Goal: Task Accomplishment & Management: Use online tool/utility

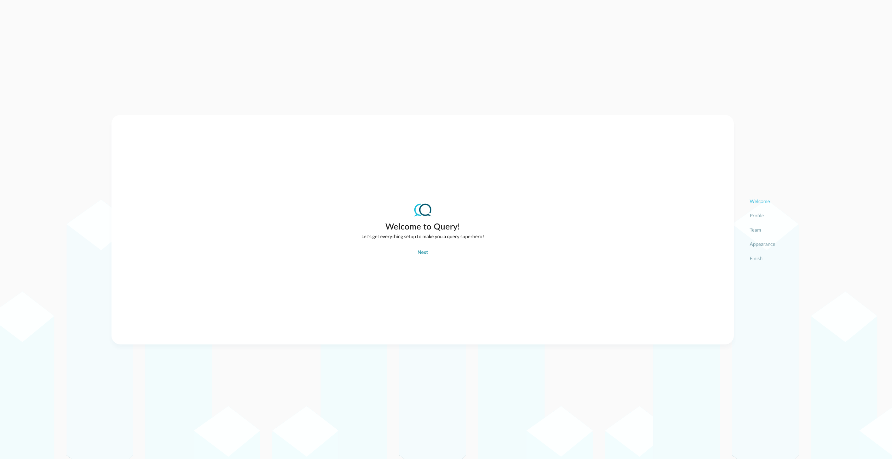
click at [422, 255] on div "Next" at bounding box center [422, 252] width 10 height 9
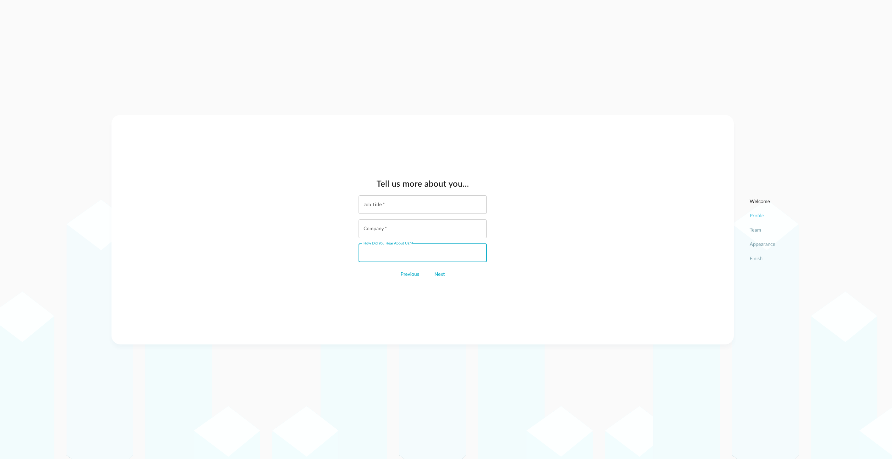
click at [422, 255] on input "How did you hear about us?   *" at bounding box center [425, 253] width 124 height 18
click at [399, 206] on input "Job Title   *" at bounding box center [425, 204] width 124 height 18
type input "S"
click at [407, 204] on input "Job Title   *" at bounding box center [425, 201] width 124 height 18
click at [408, 233] on input "Company   *" at bounding box center [425, 232] width 124 height 18
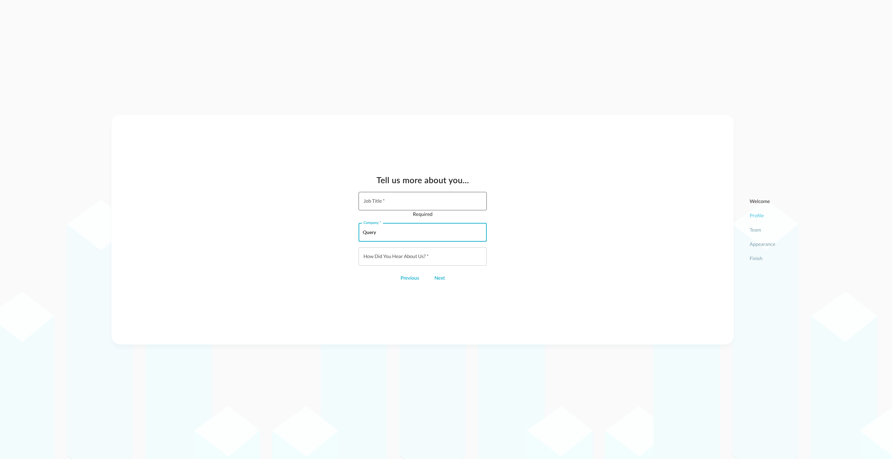
type input "Query"
click at [394, 202] on input "Job Title   *" at bounding box center [425, 201] width 124 height 18
click at [416, 258] on input "How did you hear about us?   *" at bounding box center [425, 256] width 124 height 18
click at [403, 206] on input "Job Title   *" at bounding box center [425, 201] width 124 height 18
type input "CS"
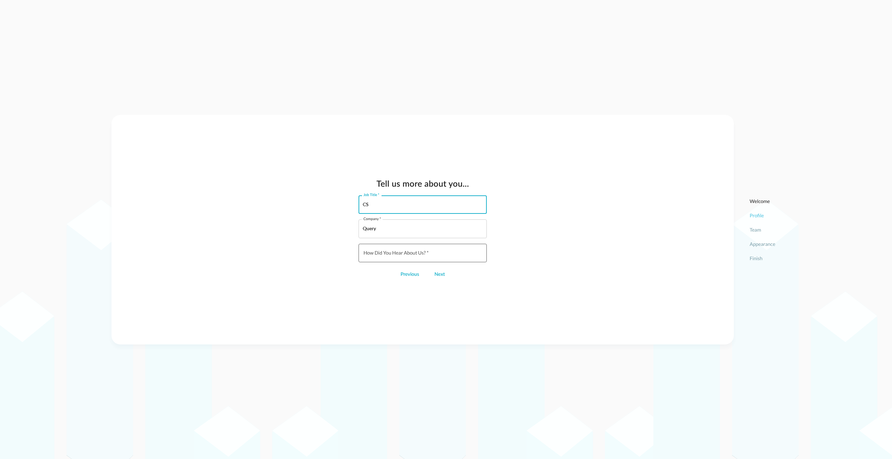
click at [397, 257] on input "How did you hear about us?   *" at bounding box center [425, 253] width 124 height 18
type input "self"
click at [438, 274] on div "Next" at bounding box center [439, 274] width 10 height 9
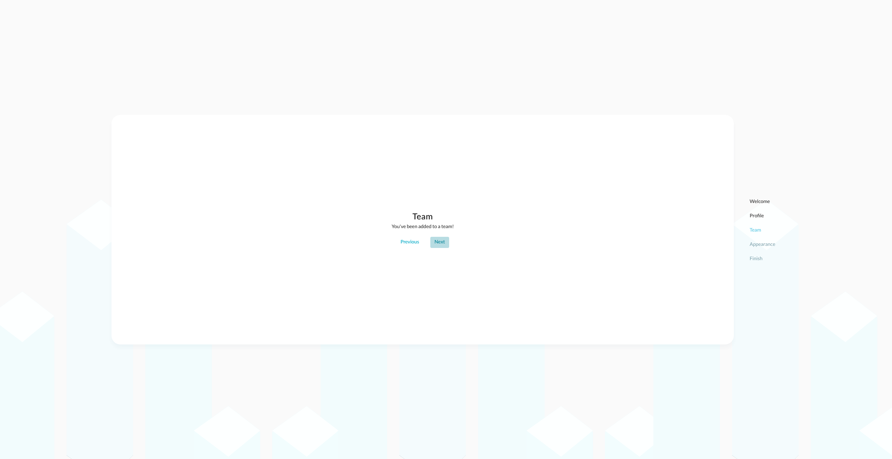
click at [440, 242] on div "Next" at bounding box center [439, 242] width 10 height 9
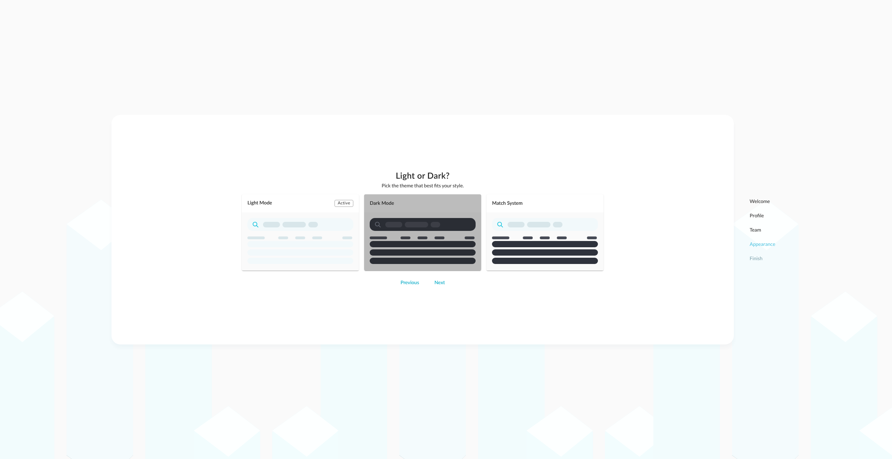
click at [420, 242] on rect "button" at bounding box center [423, 244] width 106 height 6
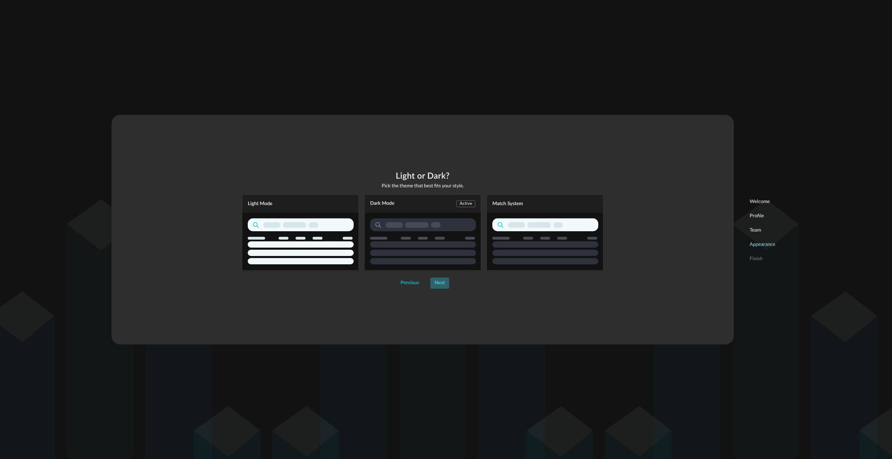
click at [439, 283] on div "Next" at bounding box center [439, 283] width 10 height 9
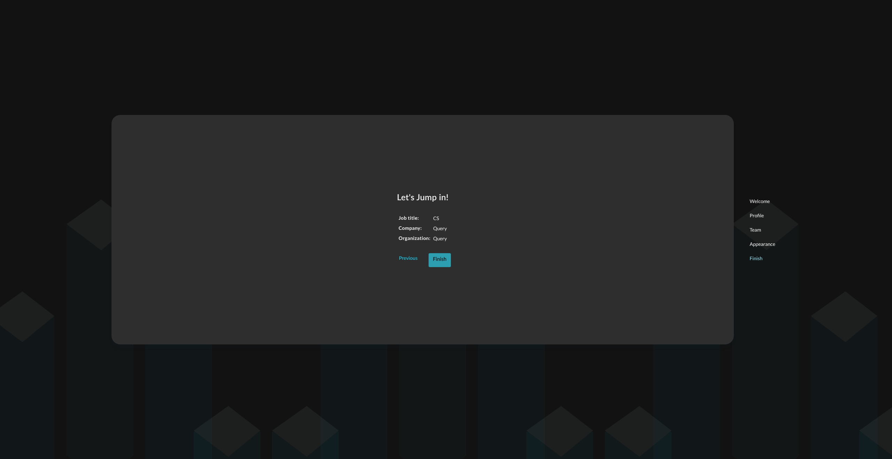
click at [440, 260] on div "Finish" at bounding box center [440, 259] width 14 height 9
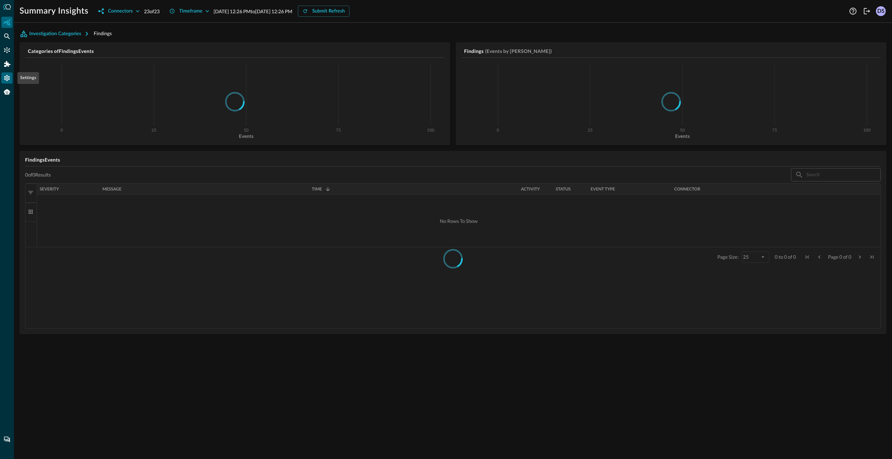
click at [9, 78] on icon "Settings" at bounding box center [6, 78] width 7 height 7
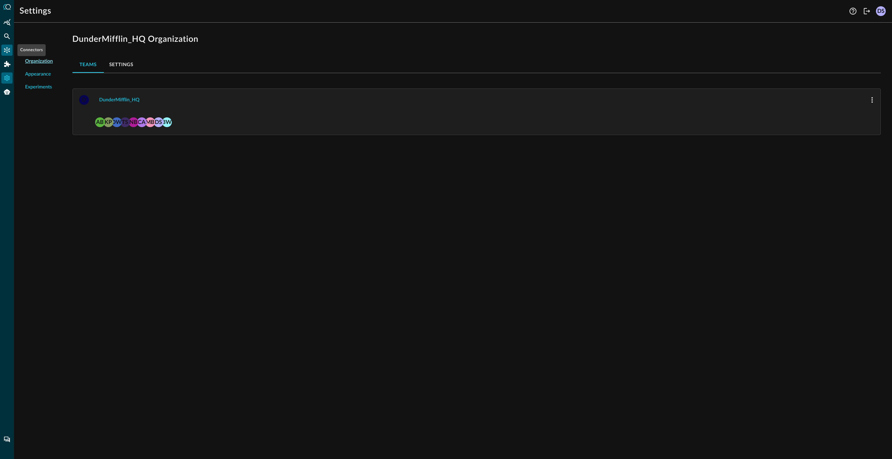
click at [7, 52] on icon "Connectors" at bounding box center [6, 50] width 7 height 7
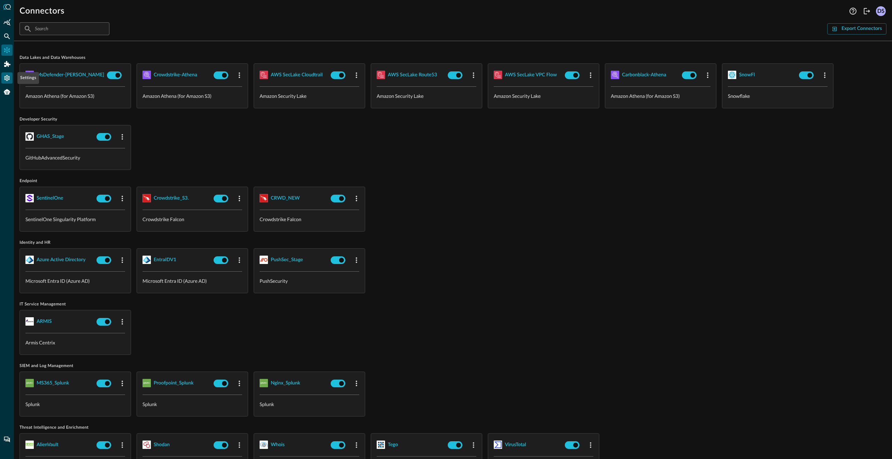
click at [8, 77] on icon "Settings" at bounding box center [6, 78] width 7 height 7
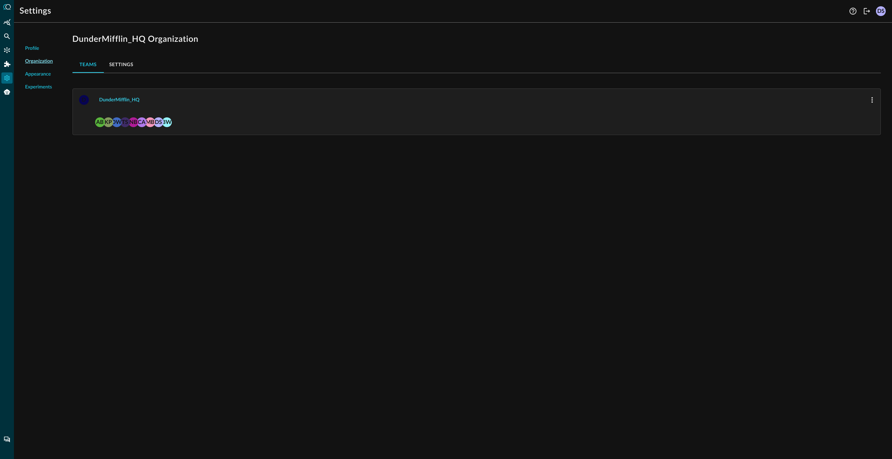
click at [121, 102] on div "DunderMifflin_HQ" at bounding box center [119, 100] width 40 height 9
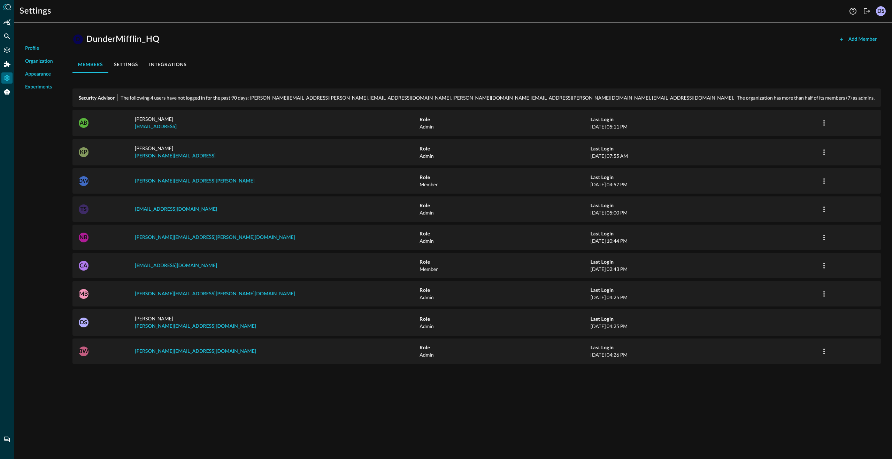
click at [180, 67] on button "integrations" at bounding box center [168, 64] width 49 height 17
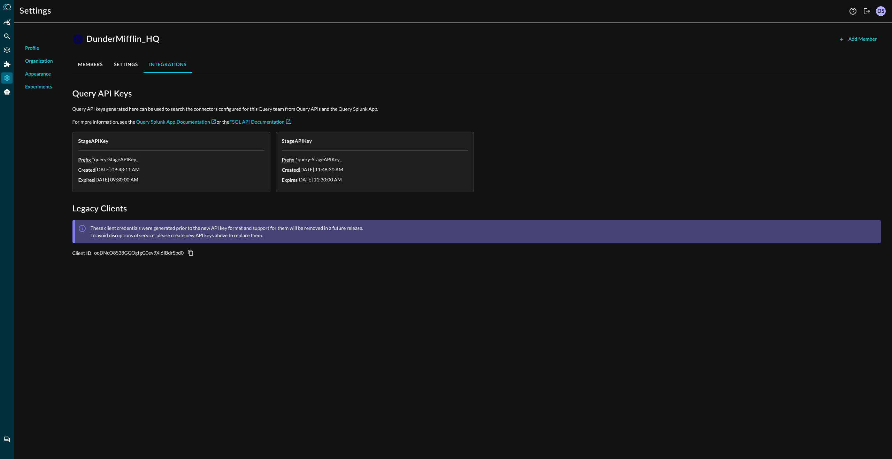
click at [268, 303] on div "Profile Organization Appearance Experiments D DunderMifflin_HQ Add Member membe…" at bounding box center [453, 243] width 878 height 431
click at [97, 66] on button "members" at bounding box center [90, 64] width 36 height 17
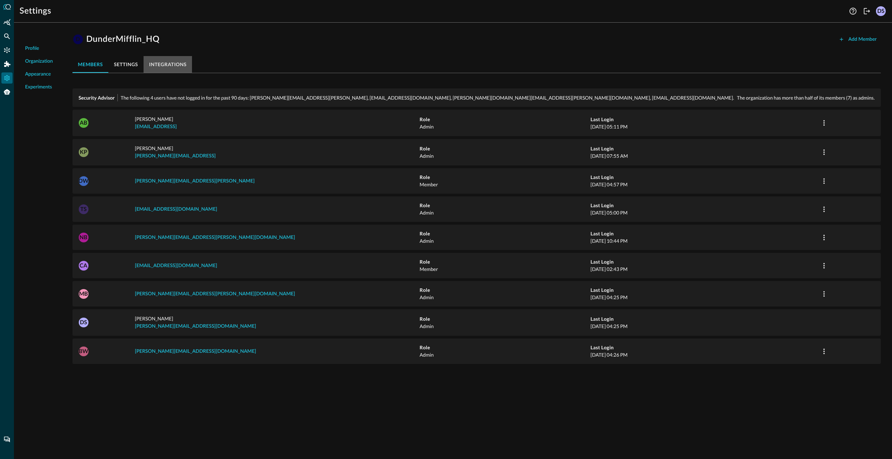
click at [172, 63] on button "integrations" at bounding box center [168, 64] width 49 height 17
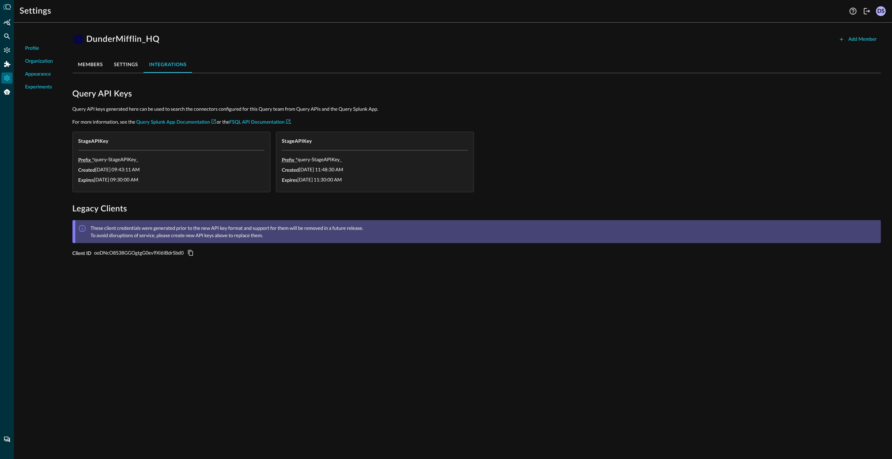
click at [198, 170] on div "Created 2025-05-07 09:43:11 AM" at bounding box center [171, 169] width 186 height 7
drag, startPoint x: 146, startPoint y: 265, endPoint x: 145, endPoint y: 253, distance: 12.2
click at [146, 265] on div "D DunderMifflin_HQ Add Member members settings integrations Query API Keys Quer…" at bounding box center [476, 147] width 819 height 239
click at [154, 199] on div "Query API Keys Query API keys generated here can be used to search the connecto…" at bounding box center [476, 172] width 808 height 169
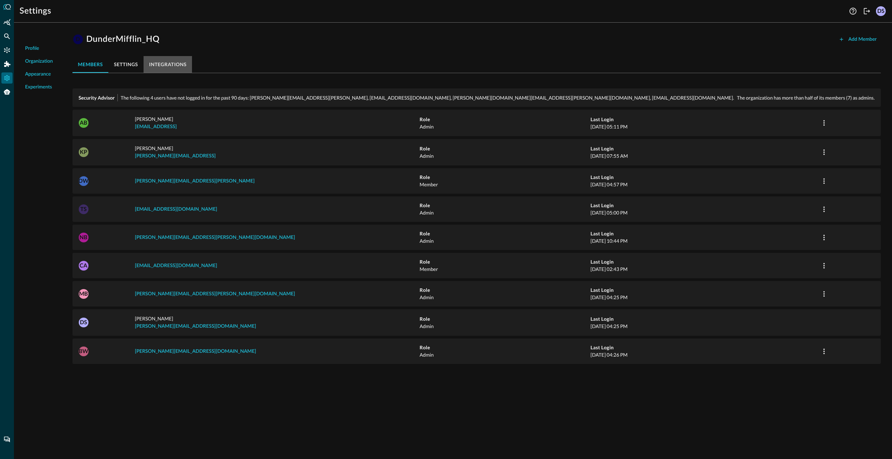
click at [169, 66] on button "integrations" at bounding box center [168, 64] width 49 height 17
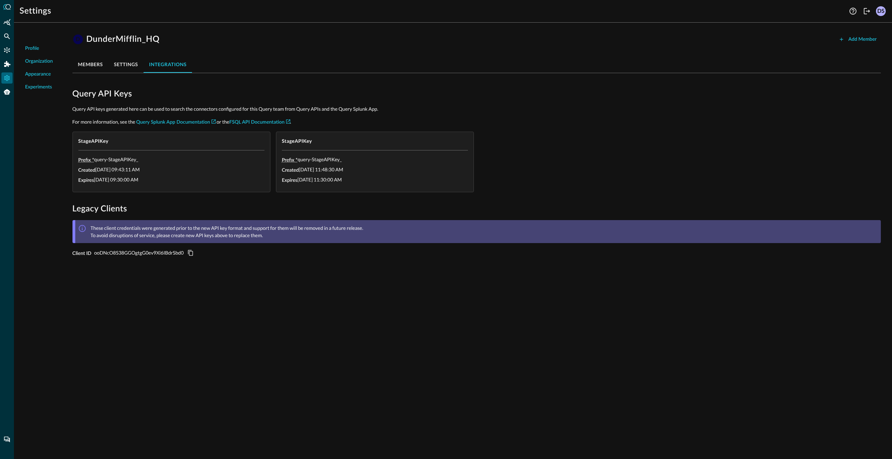
click at [880, 13] on div "DS" at bounding box center [881, 11] width 10 height 10
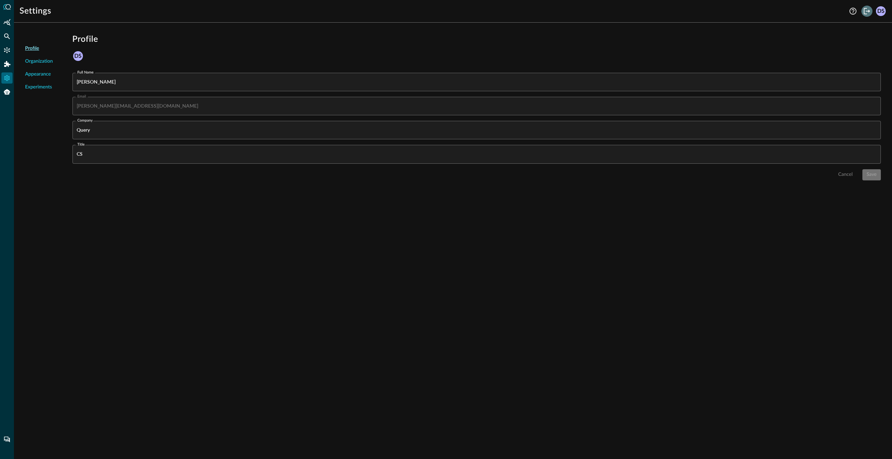
click at [869, 11] on icon "Logout" at bounding box center [867, 11] width 6 height 6
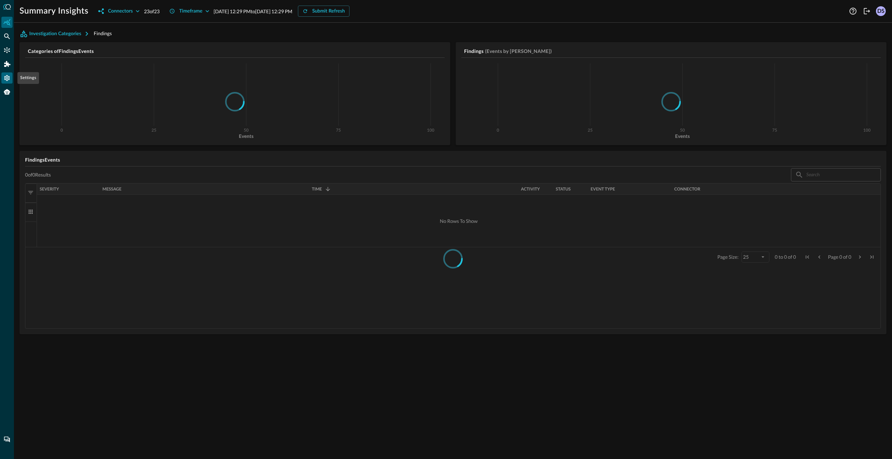
click at [6, 77] on icon "Settings" at bounding box center [6, 78] width 7 height 7
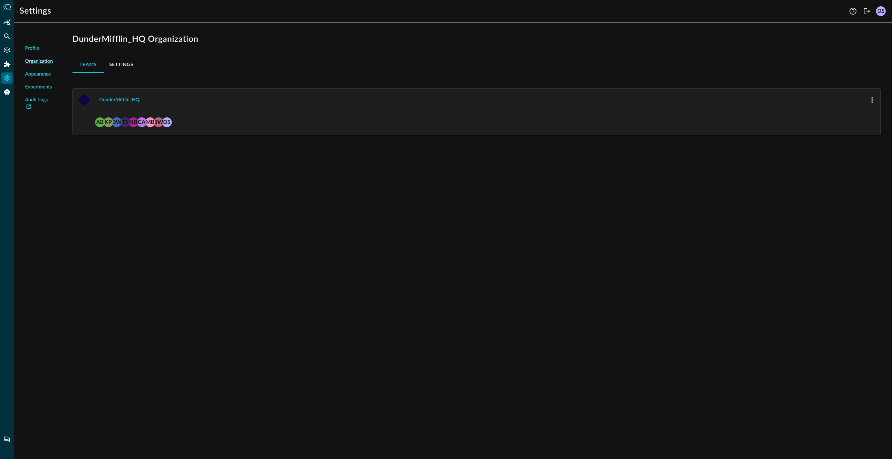
click at [129, 67] on button "Settings" at bounding box center [121, 64] width 35 height 17
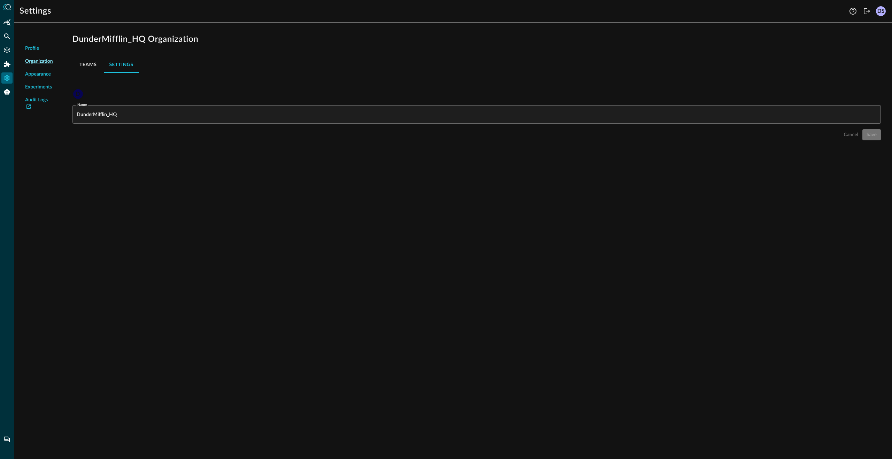
click at [87, 63] on button "Teams" at bounding box center [87, 64] width 31 height 17
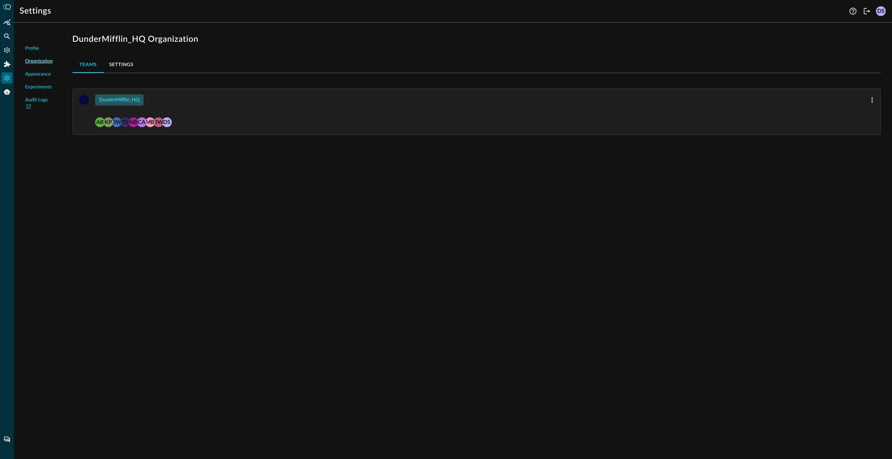
click at [110, 98] on div "DunderMifflin_HQ" at bounding box center [119, 100] width 40 height 9
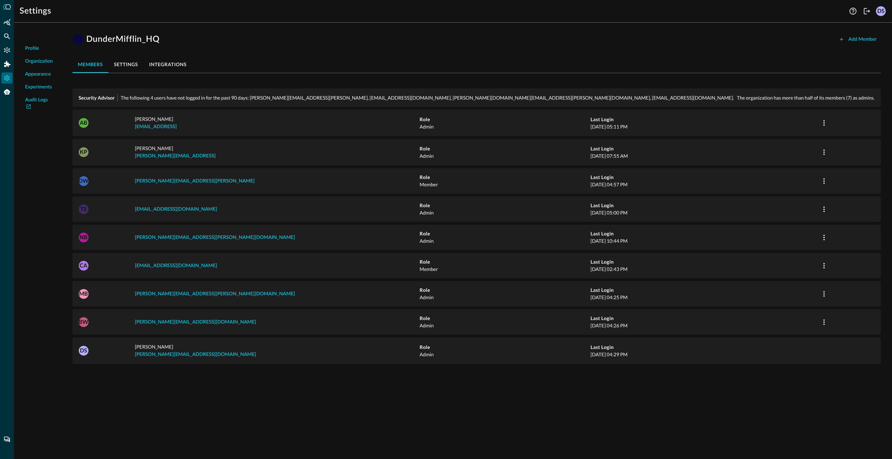
click at [177, 67] on button "integrations" at bounding box center [168, 64] width 49 height 17
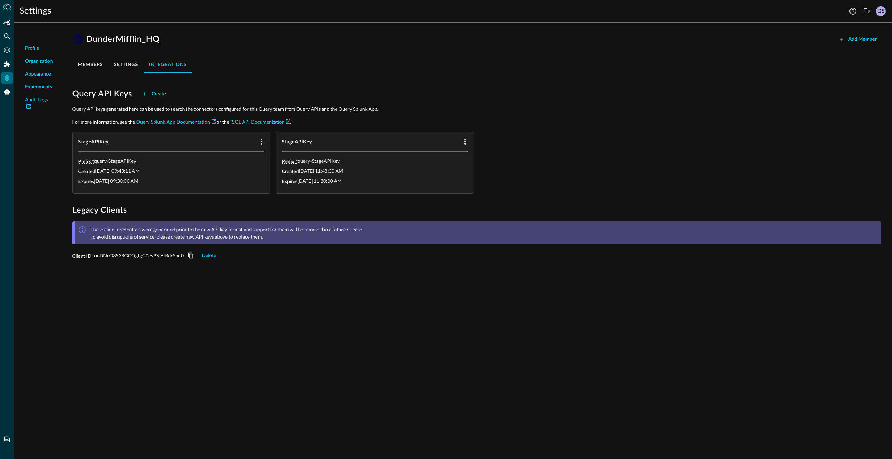
click at [159, 96] on div "Create" at bounding box center [159, 94] width 14 height 9
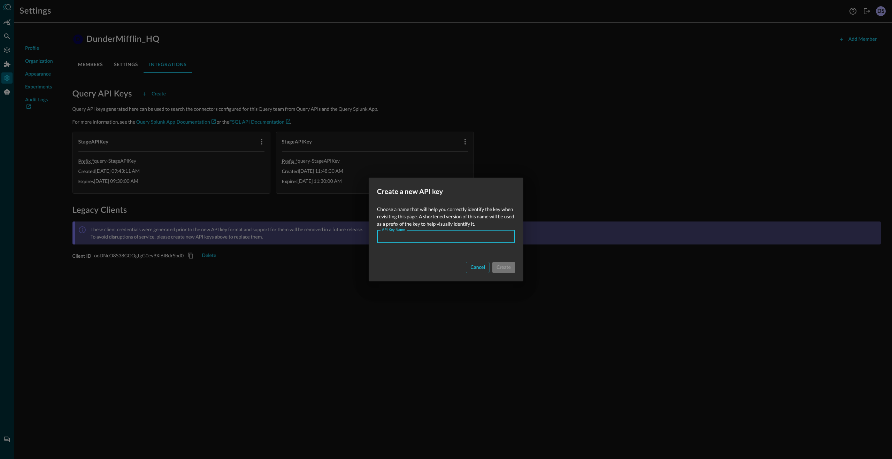
click at [433, 237] on input "API Key Name" at bounding box center [448, 236] width 134 height 13
type input "splunk3-testing"
click at [504, 270] on div "Create" at bounding box center [503, 268] width 14 height 9
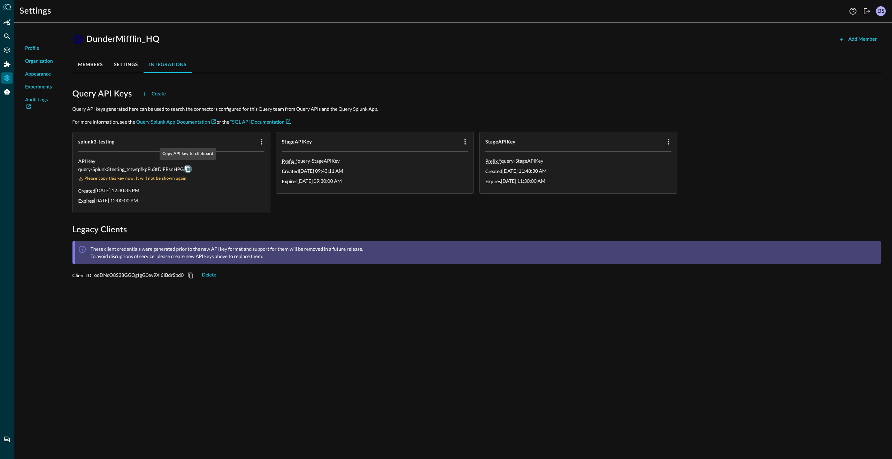
click at [187, 169] on icon "Copy API key to clipboard" at bounding box center [188, 169] width 6 height 6
click at [305, 356] on div "Profile Organization Appearance Experiments Audit Logs D DunderMifflin_HQ Add M…" at bounding box center [453, 243] width 878 height 431
click at [7, 39] on icon "Federated Search" at bounding box center [6, 36] width 7 height 7
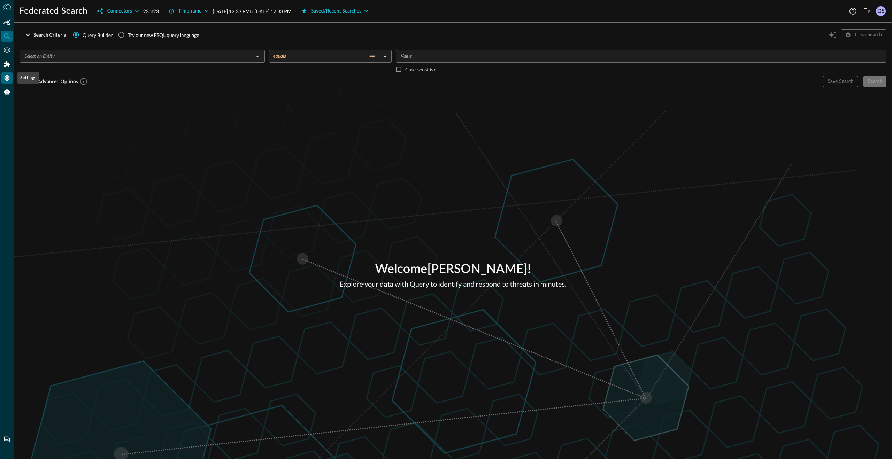
click at [9, 78] on icon "Settings" at bounding box center [7, 78] width 6 height 6
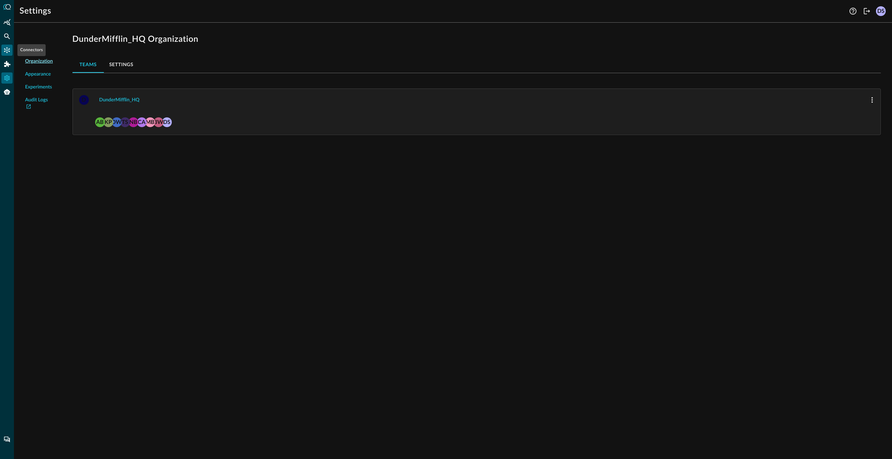
click at [7, 53] on icon "Connectors" at bounding box center [7, 50] width 6 height 6
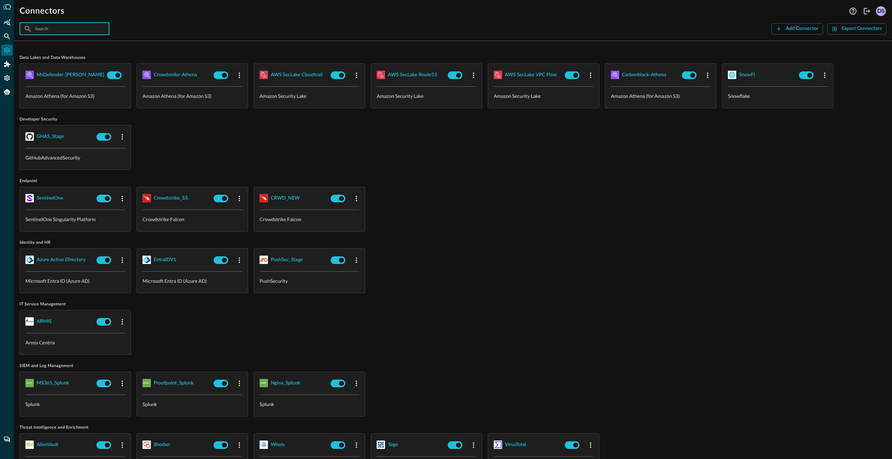
click at [65, 30] on input "text" at bounding box center [64, 28] width 59 height 13
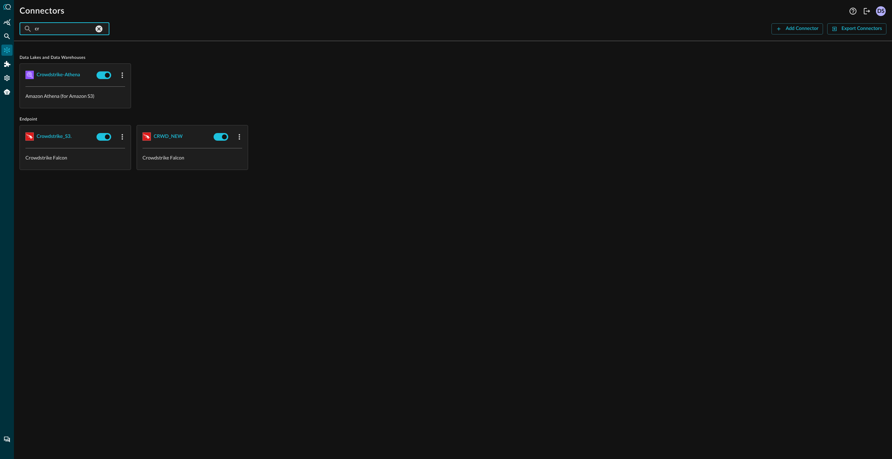
type input "c"
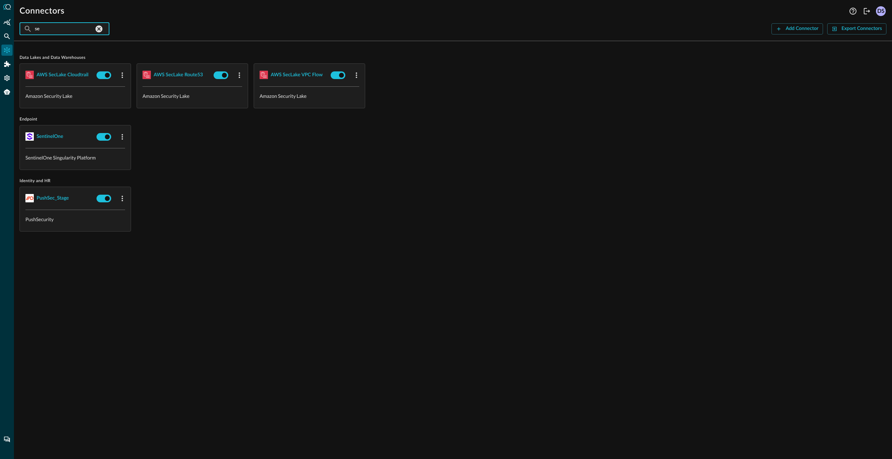
type input "s"
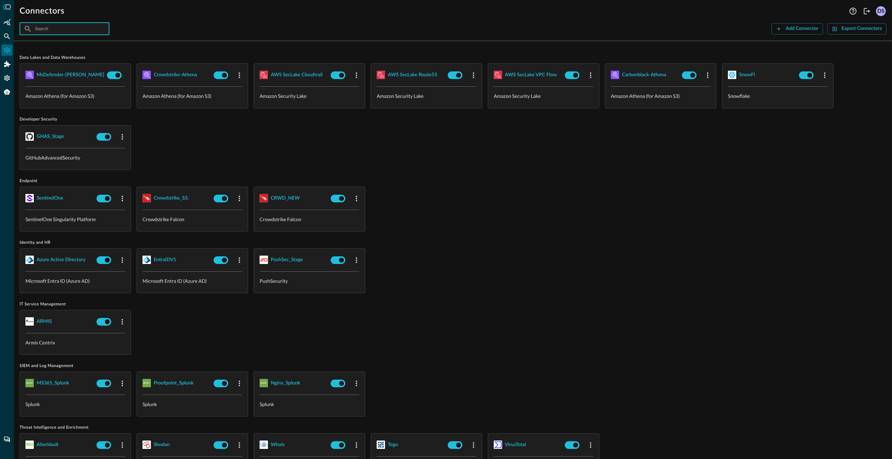
type input "a"
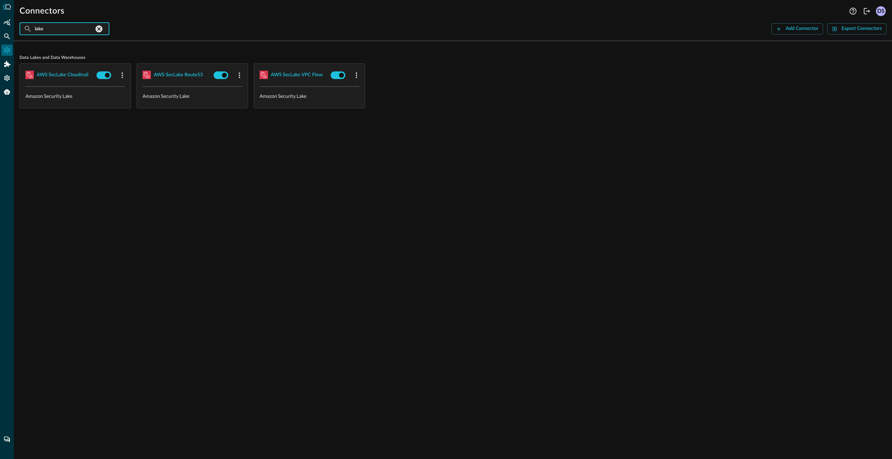
type input "lake"
click at [7, 36] on icon "Federated Search" at bounding box center [6, 36] width 7 height 7
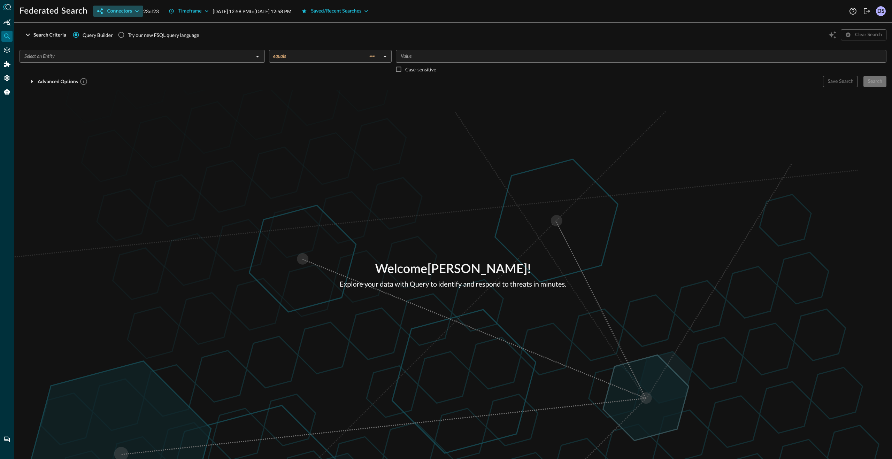
click at [129, 13] on div "Connectors" at bounding box center [119, 11] width 25 height 9
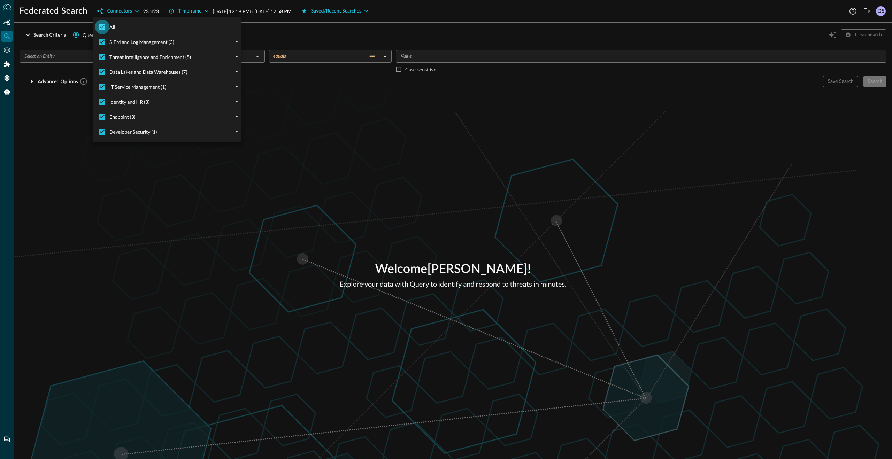
click at [102, 28] on input "All" at bounding box center [102, 27] width 15 height 15
checkbox input "false"
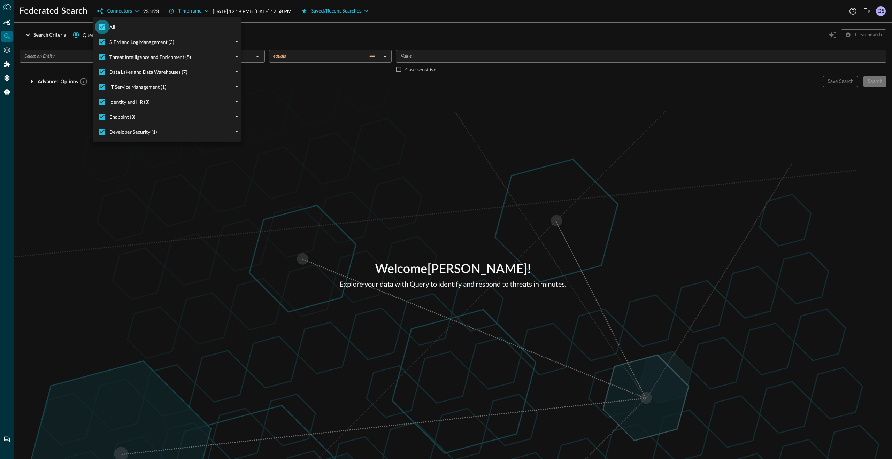
checkbox input "false"
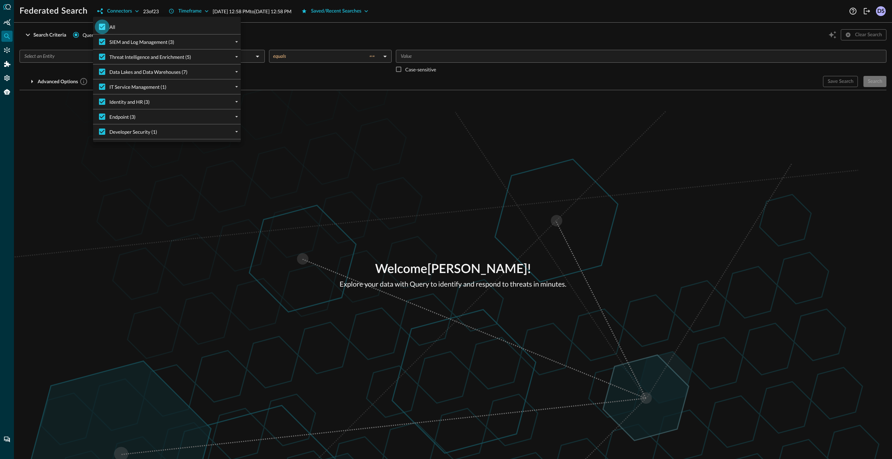
checkbox input "false"
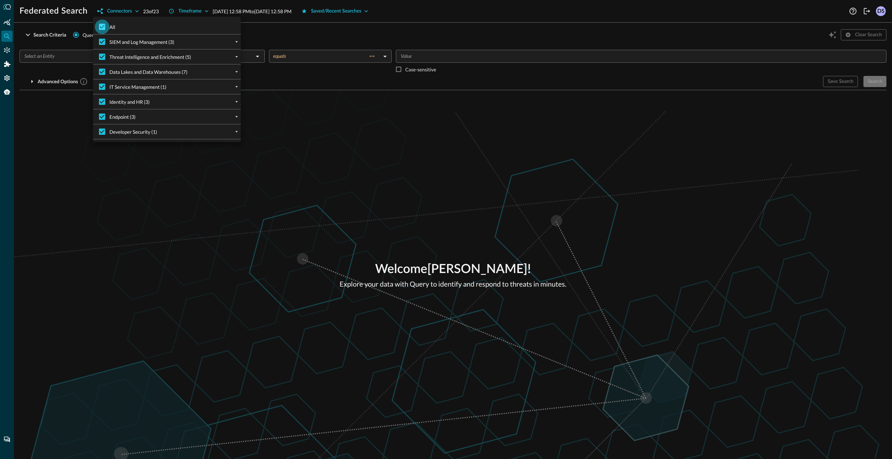
checkbox input "false"
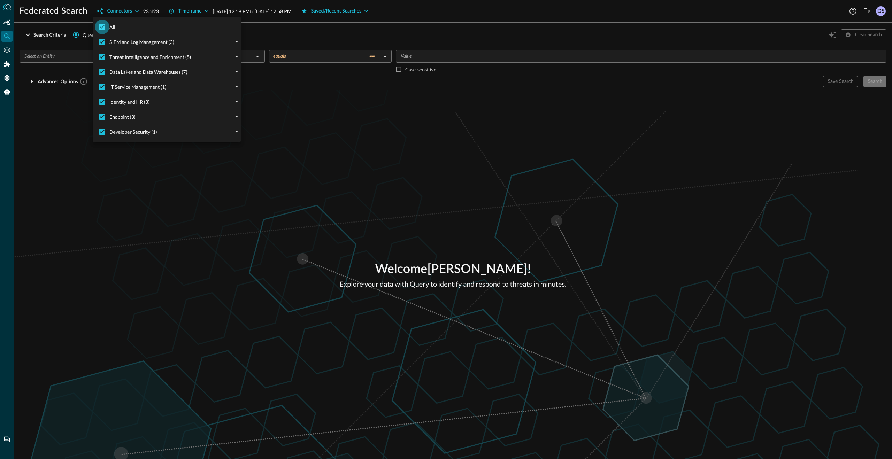
checkbox input "false"
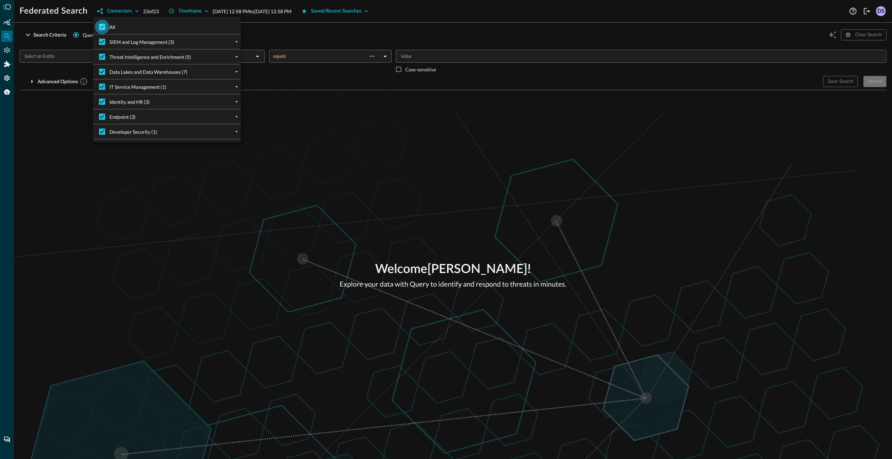
checkbox input "false"
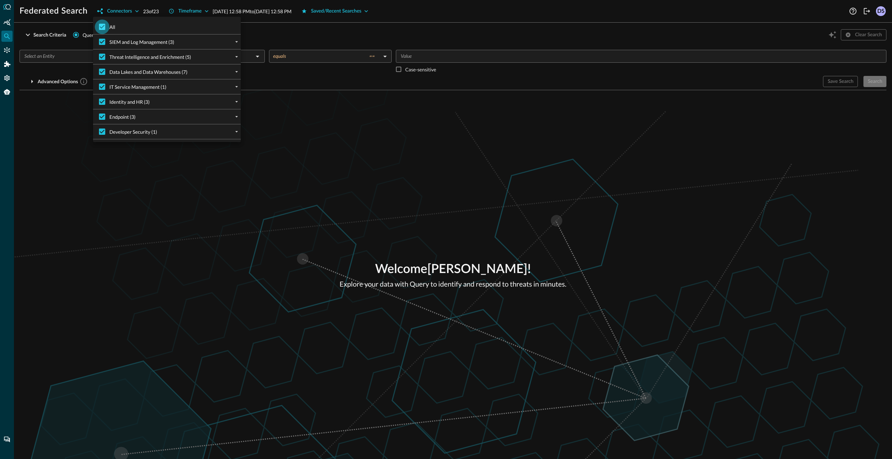
checkbox input "false"
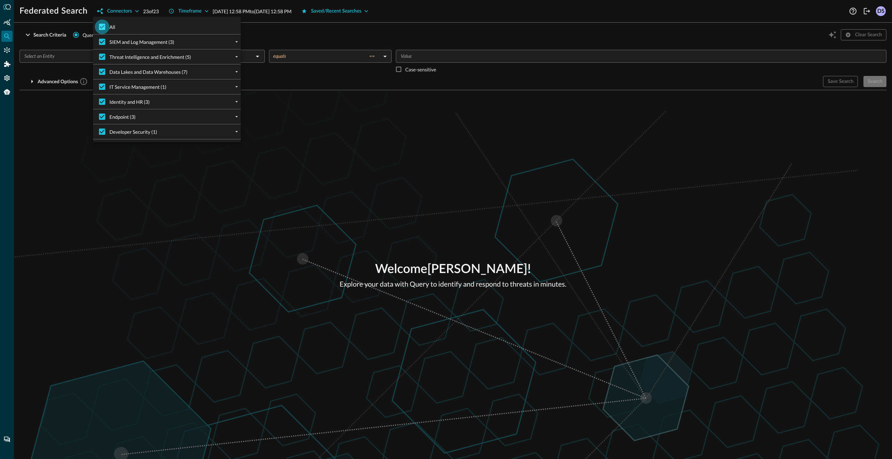
checkbox input "false"
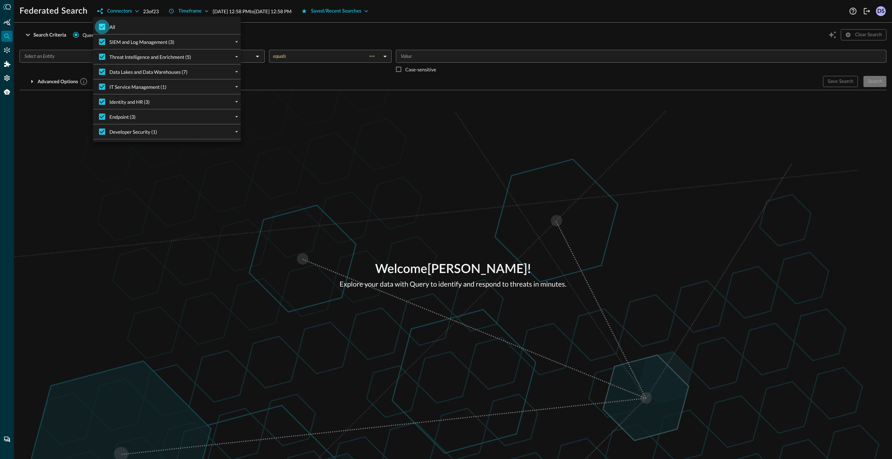
checkbox input "false"
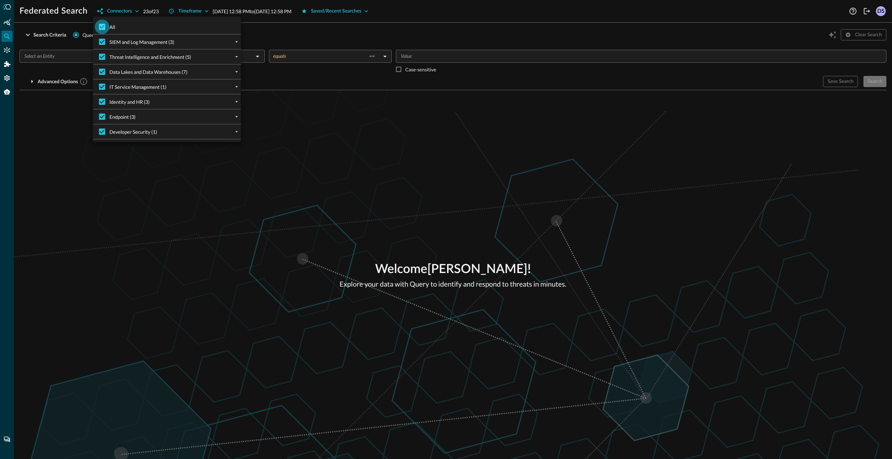
checkbox input "false"
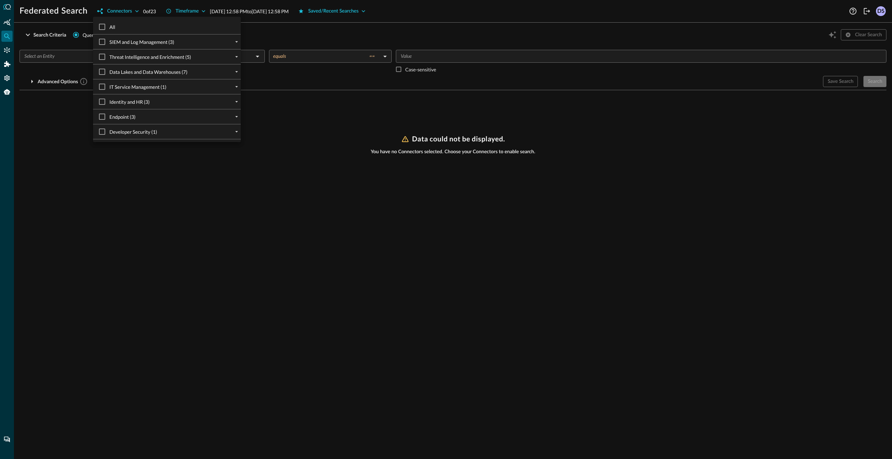
click at [158, 75] on label "Data Lakes and Data Warehouses (7)" at bounding box center [141, 71] width 93 height 15
click at [109, 75] on input "Data Lakes and Data Warehouses (7)" at bounding box center [102, 71] width 15 height 15
checkbox input "true"
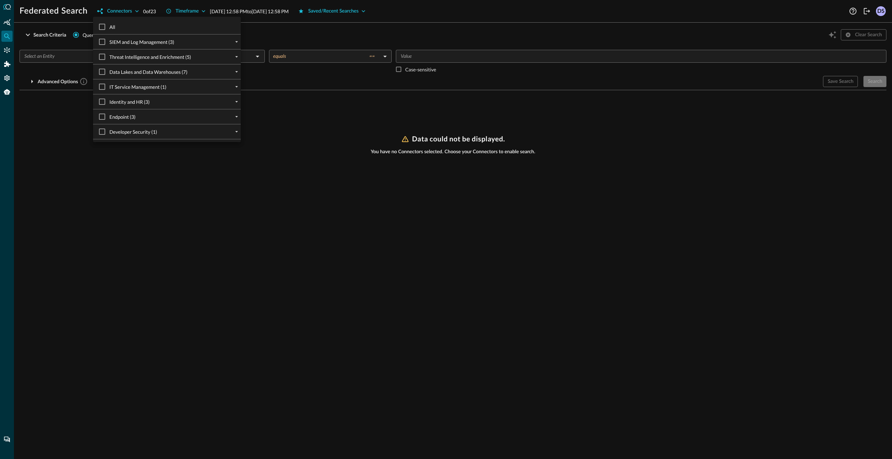
checkbox input "true"
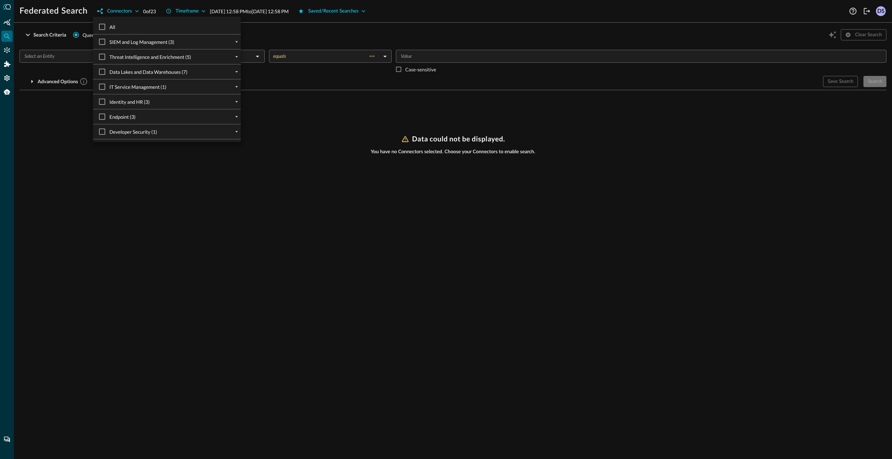
checkbox input "true"
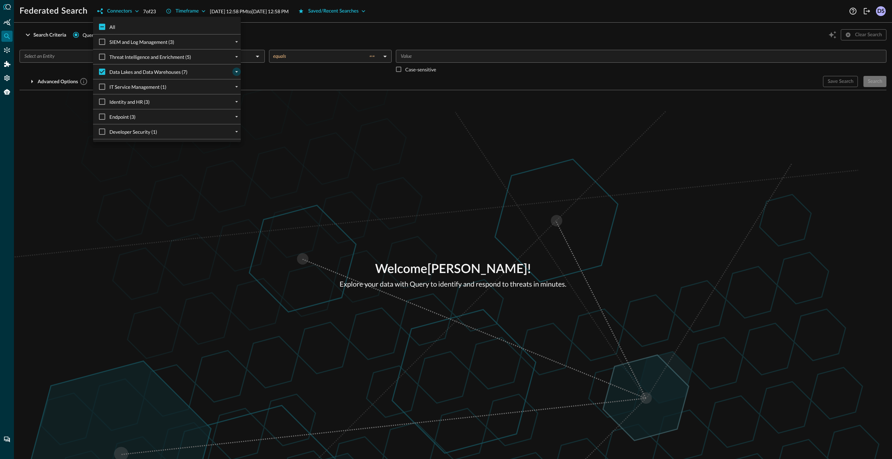
click at [235, 71] on icon "expand" at bounding box center [236, 72] width 6 height 6
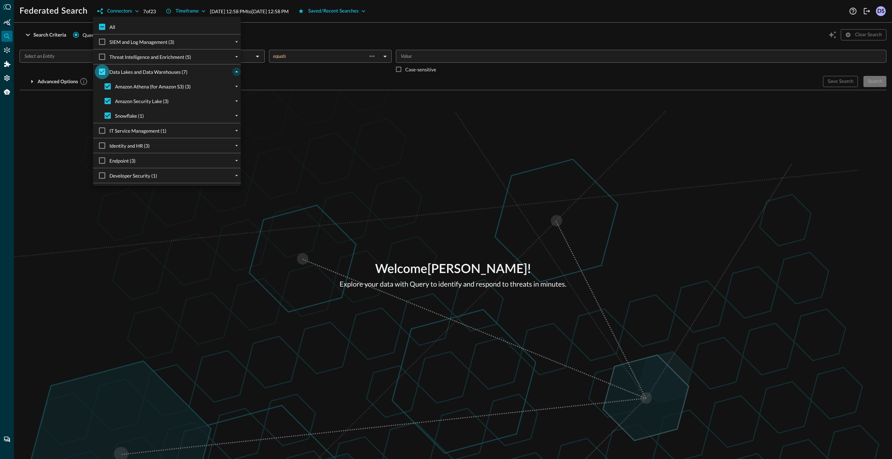
click at [101, 71] on input "Data Lakes and Data Warehouses (7)" at bounding box center [102, 71] width 15 height 15
checkbox input "false"
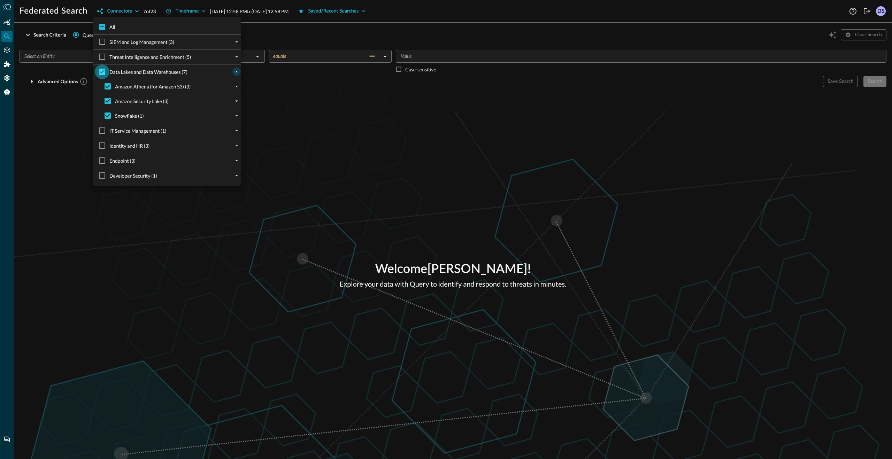
checkbox input "false"
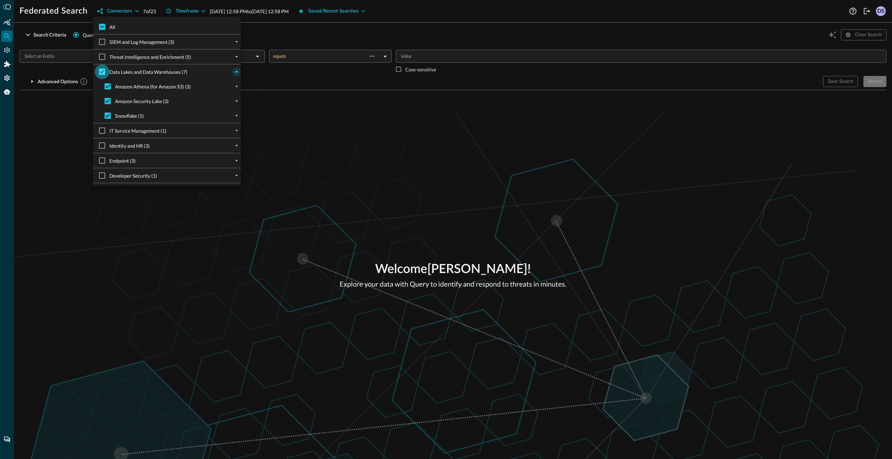
checkbox input "false"
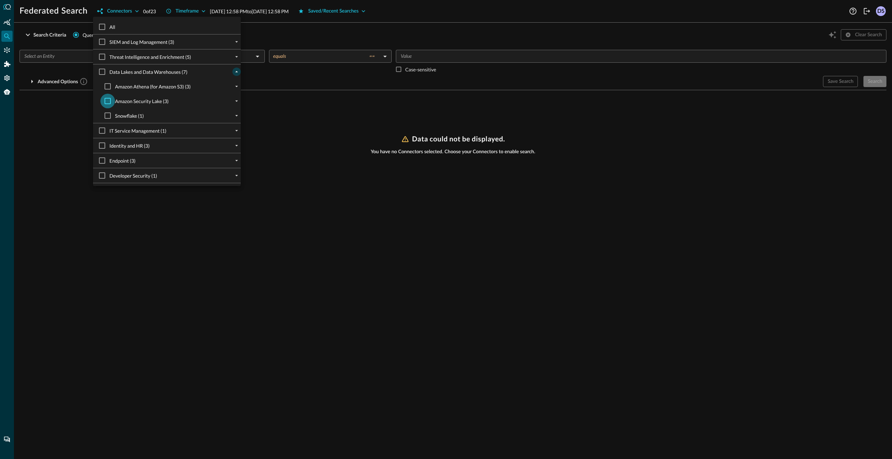
click at [108, 99] on input "Amazon Security Lake (3)" at bounding box center [107, 101] width 15 height 15
checkbox input "true"
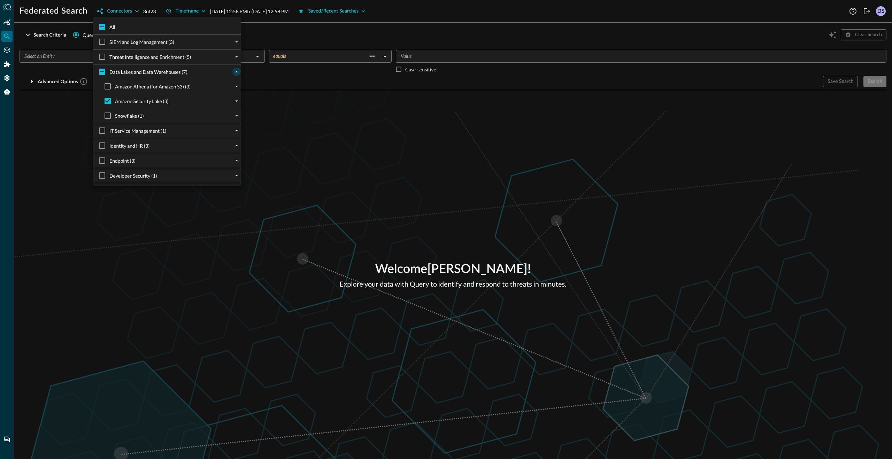
click at [361, 144] on div at bounding box center [446, 229] width 892 height 459
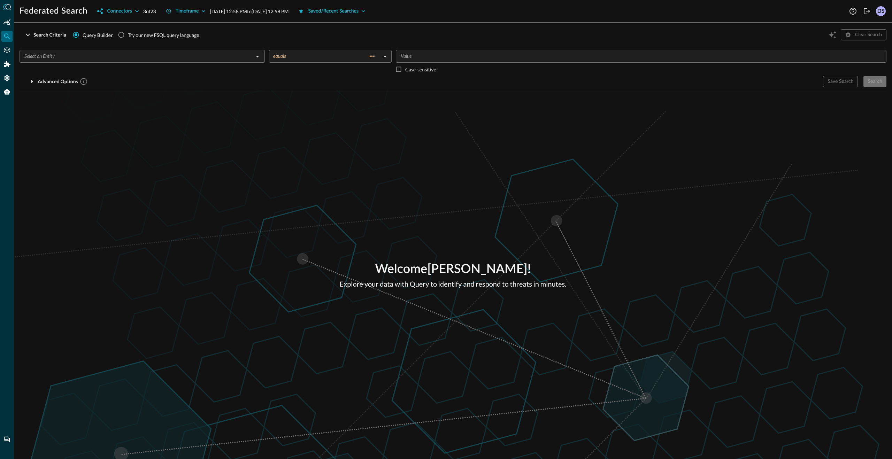
click at [365, 128] on div "Welcome [PERSON_NAME] ! Explore your data with Query to identify and respond to…" at bounding box center [453, 274] width 878 height 369
click at [259, 56] on icon "Open" at bounding box center [257, 56] width 8 height 8
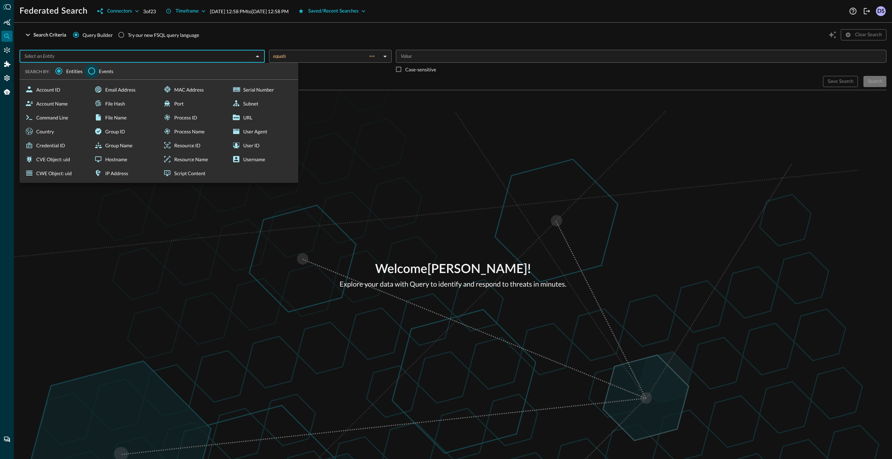
click at [92, 70] on input "Events" at bounding box center [91, 71] width 15 height 15
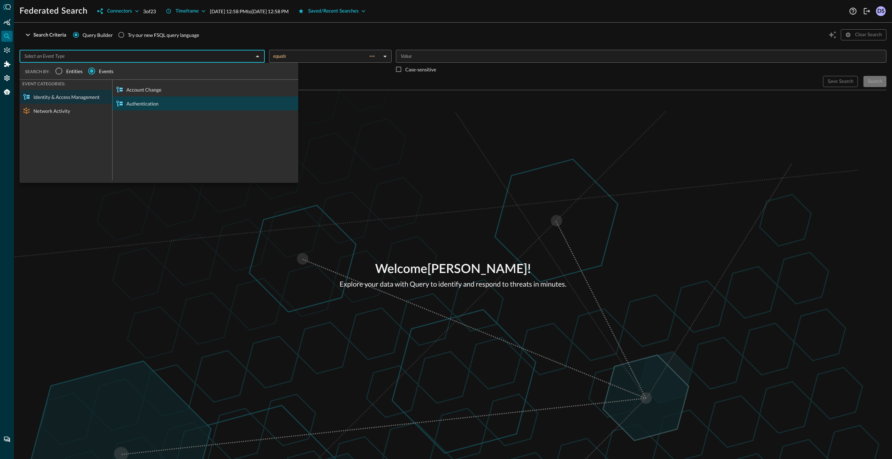
click at [140, 103] on div "Authentication" at bounding box center [206, 104] width 186 height 14
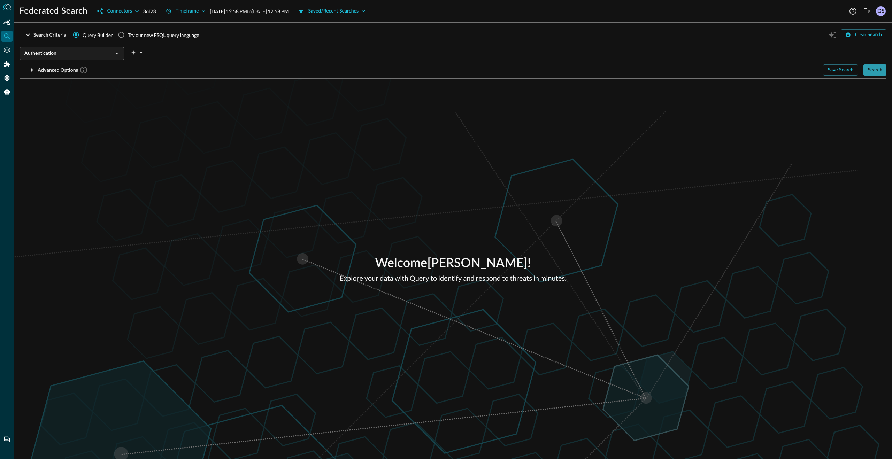
click at [881, 73] on div "Search" at bounding box center [875, 70] width 15 height 9
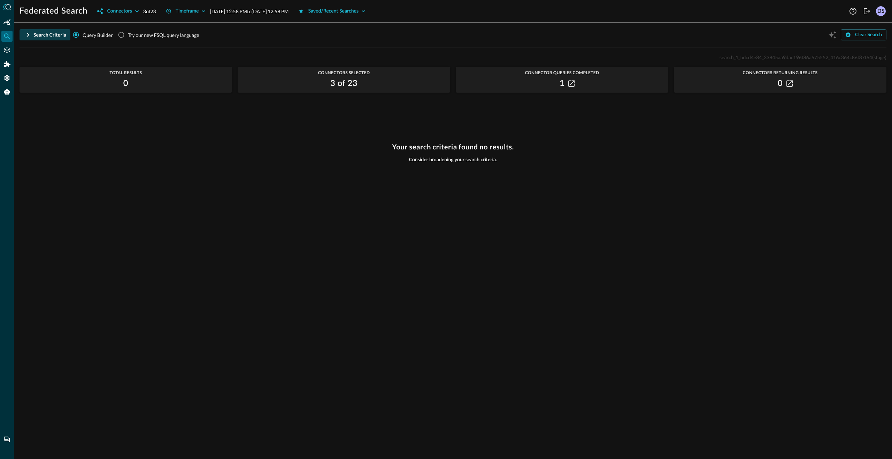
click at [28, 33] on icon "button" at bounding box center [28, 35] width 2 height 4
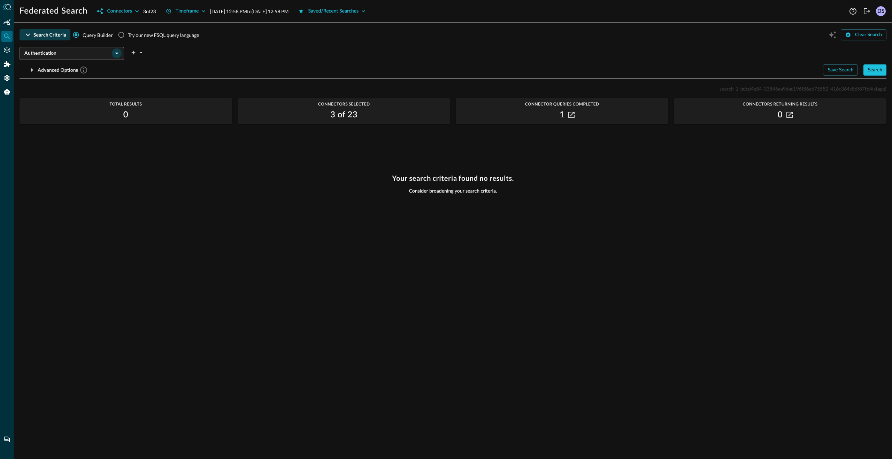
click at [119, 53] on icon "Open" at bounding box center [117, 53] width 8 height 8
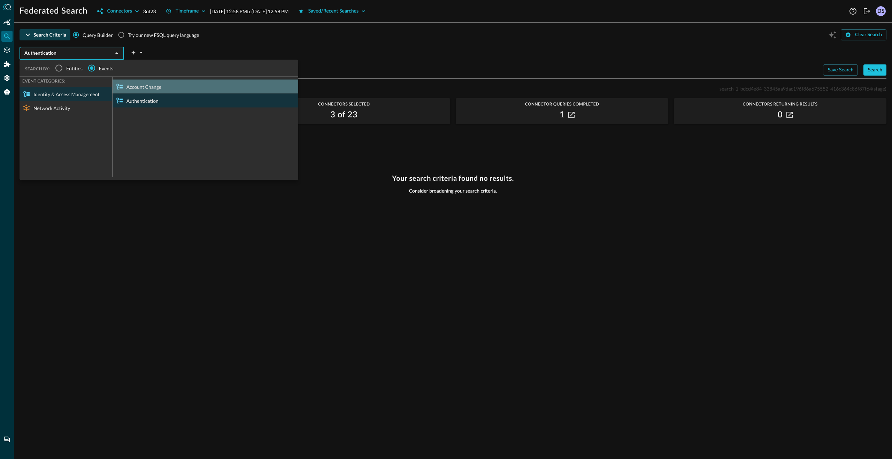
click at [160, 86] on div "Account Change" at bounding box center [206, 87] width 186 height 14
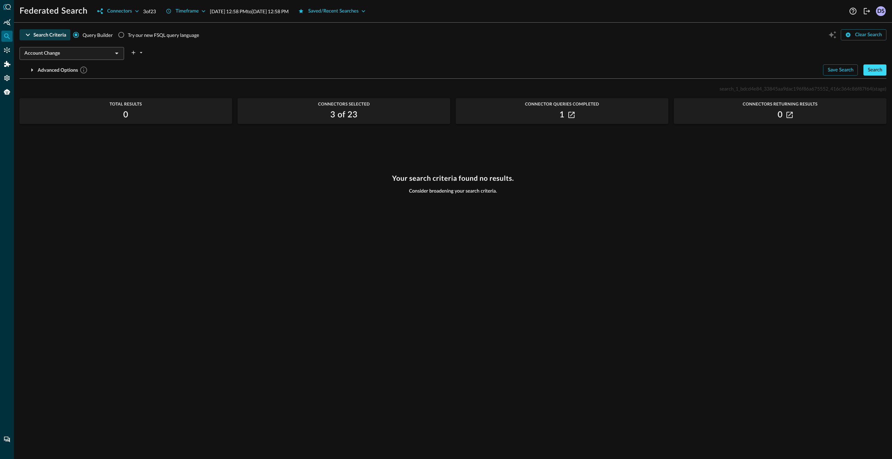
click at [876, 70] on div "Search" at bounding box center [875, 70] width 15 height 9
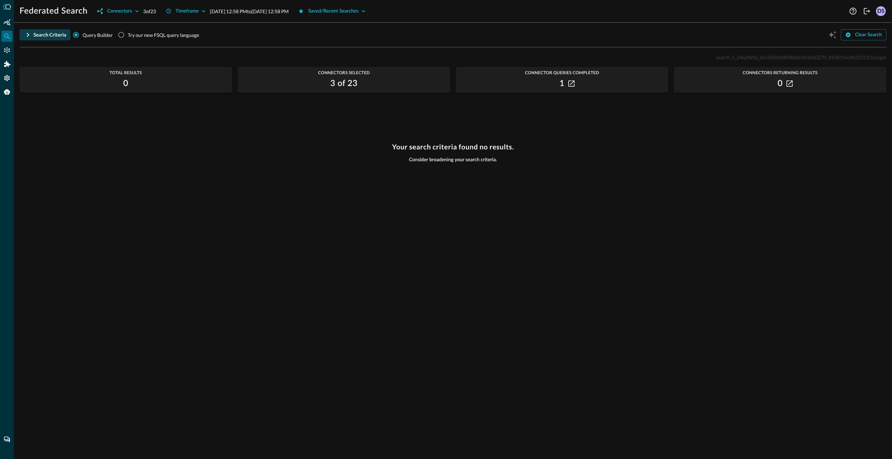
click at [28, 36] on icon "button" at bounding box center [28, 35] width 2 height 4
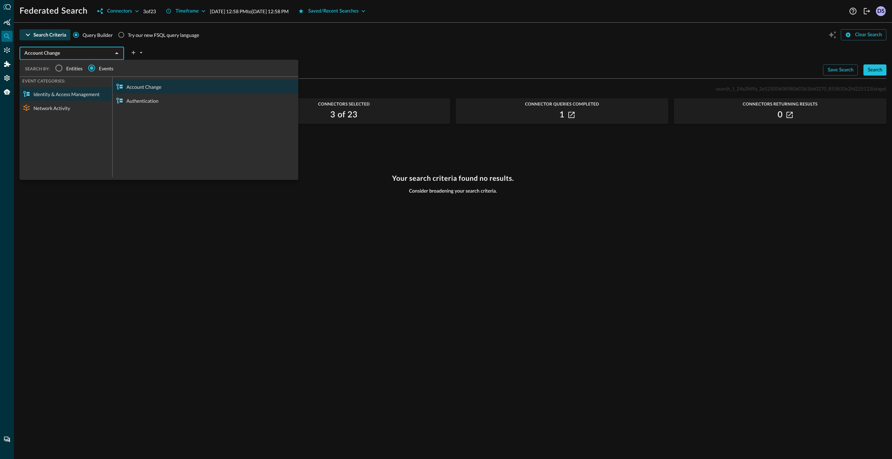
click at [50, 54] on input "Account Change" at bounding box center [66, 53] width 89 height 9
click at [64, 108] on div "Network Activity" at bounding box center [66, 108] width 93 height 14
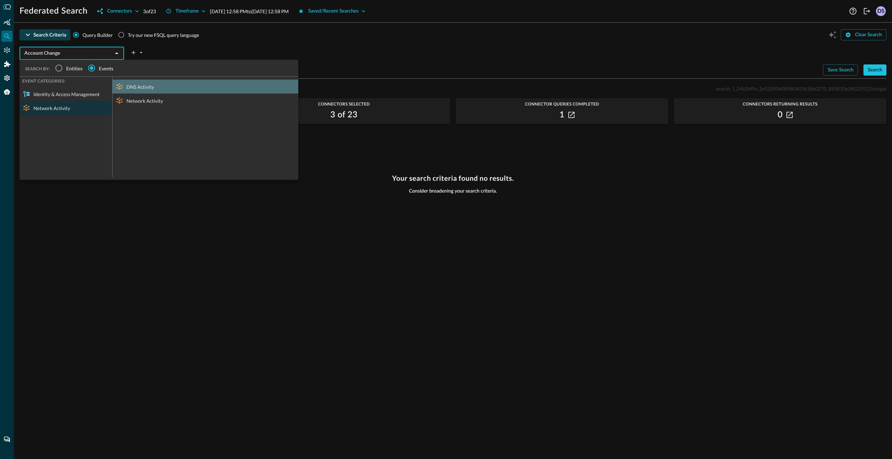
click at [144, 86] on div "DNS Activity" at bounding box center [206, 87] width 186 height 14
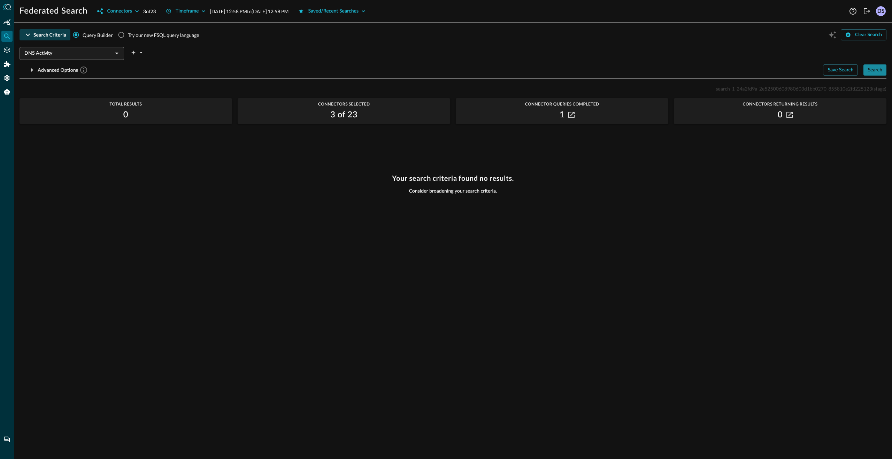
click at [873, 72] on div "Search" at bounding box center [875, 70] width 15 height 9
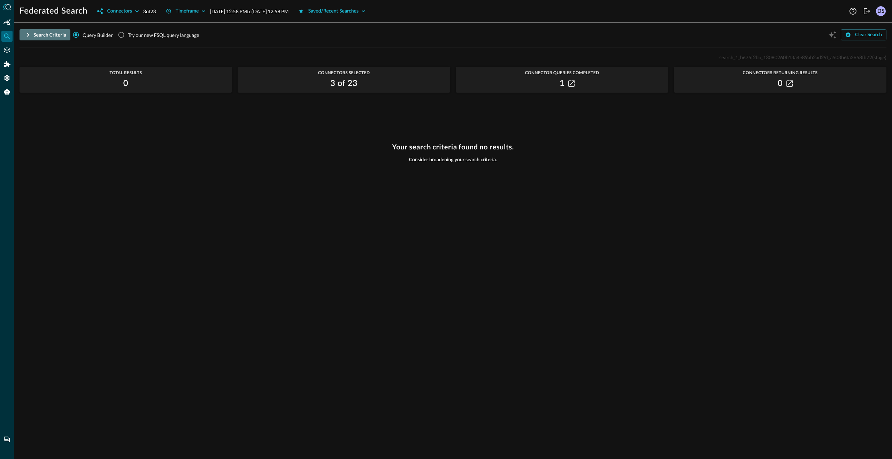
click at [29, 32] on icon "button" at bounding box center [28, 35] width 8 height 8
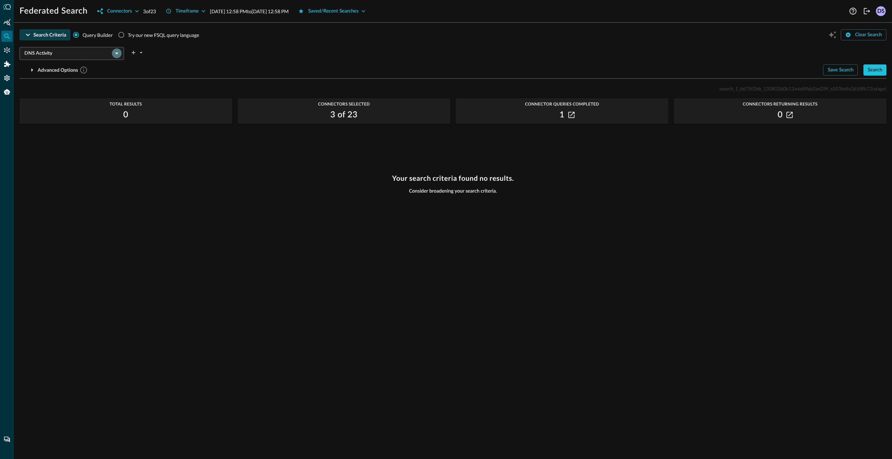
click at [118, 52] on icon "Open" at bounding box center [117, 53] width 8 height 8
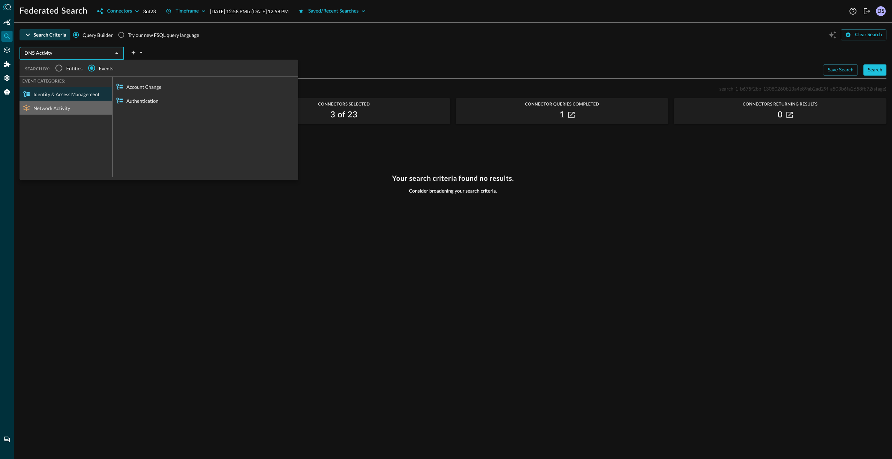
click at [63, 106] on div "Network Activity" at bounding box center [66, 108] width 93 height 14
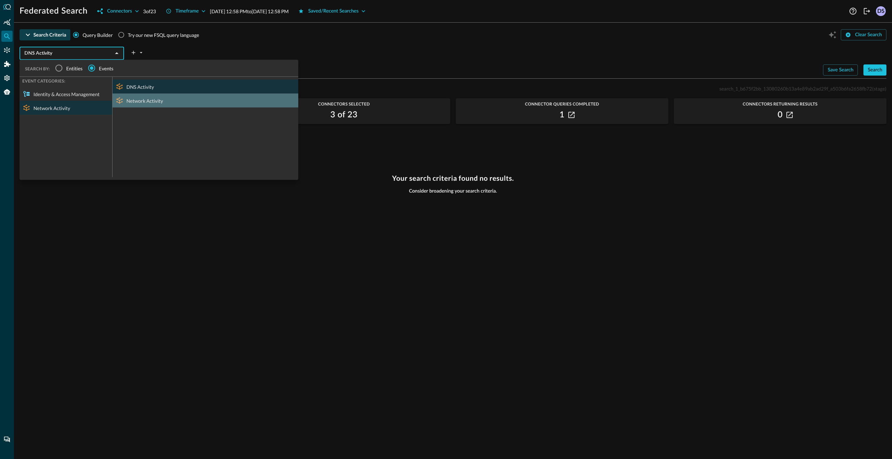
click at [145, 100] on div "Network Activity" at bounding box center [206, 101] width 186 height 14
type input "Network Activity"
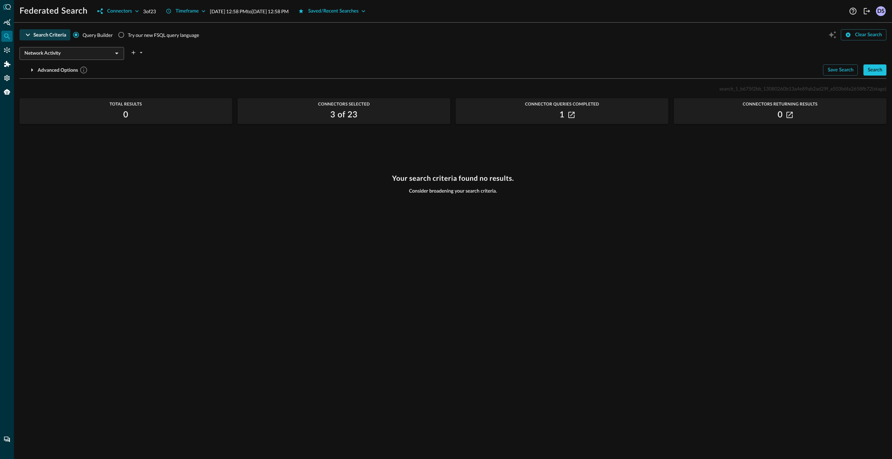
click at [416, 239] on div "Your search criteria found no results. Consider broadening your search criteria." at bounding box center [453, 312] width 867 height 277
click at [877, 73] on div "Search" at bounding box center [875, 70] width 15 height 9
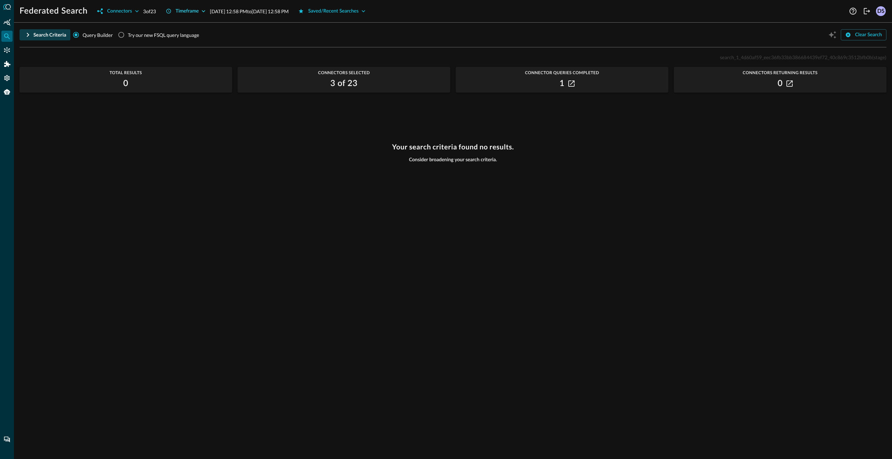
click at [206, 13] on icon "button" at bounding box center [203, 11] width 7 height 7
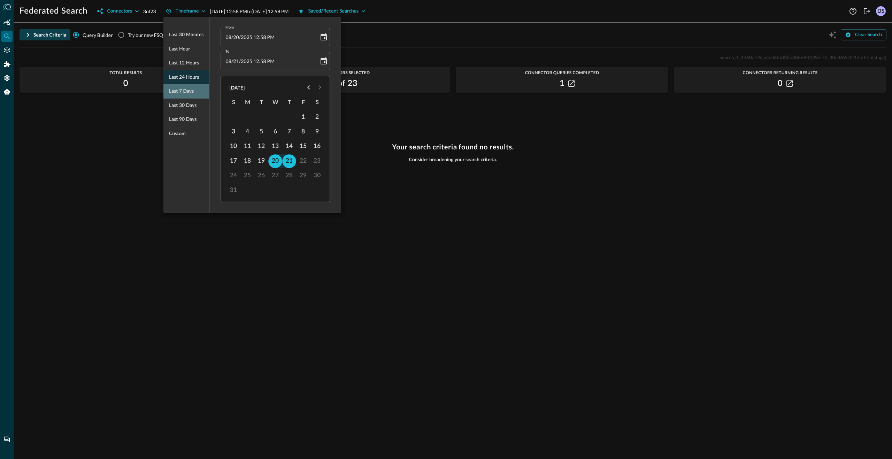
click at [186, 91] on span "Last 7 days" at bounding box center [181, 91] width 25 height 9
type input "[DATE] 01:01 PM"
click at [421, 192] on div at bounding box center [446, 229] width 892 height 459
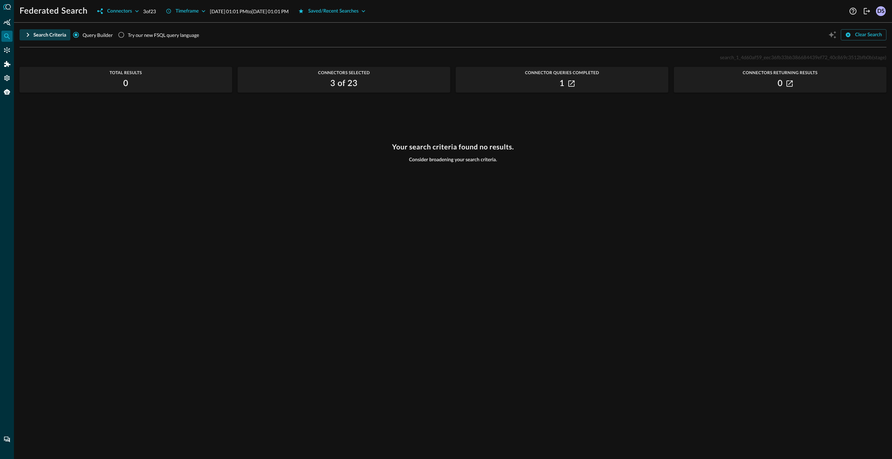
click at [644, 177] on div "Your search criteria found no results. Consider broadening your search criteria." at bounding box center [453, 297] width 867 height 308
click at [27, 35] on icon "button" at bounding box center [28, 35] width 8 height 8
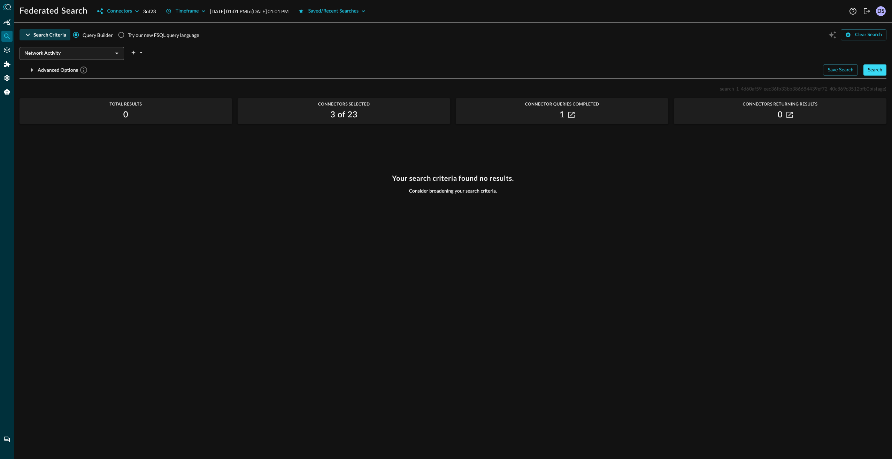
click at [882, 67] on button "Search" at bounding box center [874, 69] width 23 height 11
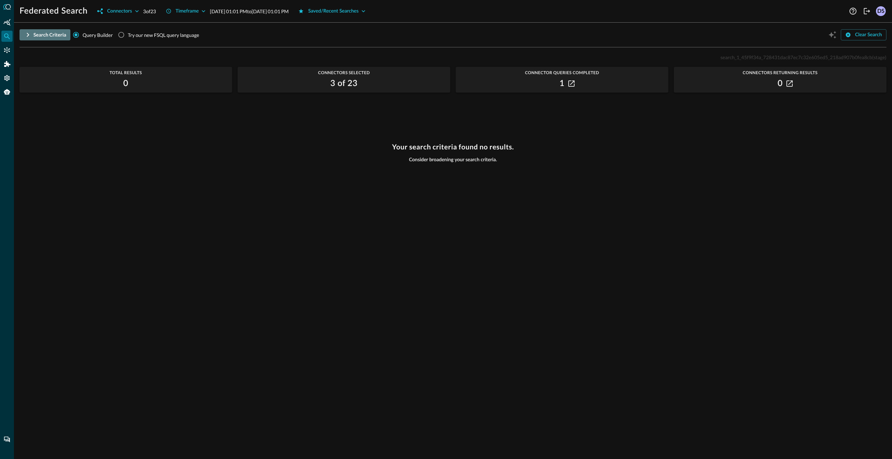
click at [28, 35] on icon "button" at bounding box center [28, 35] width 2 height 4
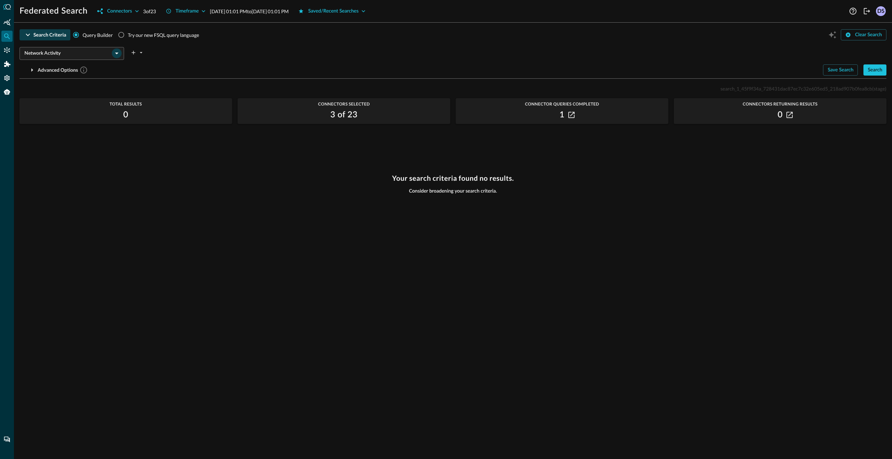
click at [116, 55] on icon "Open" at bounding box center [117, 53] width 8 height 8
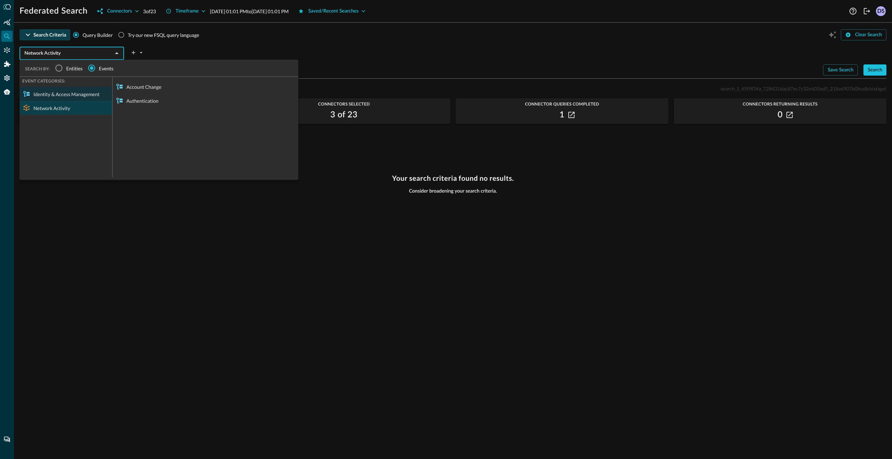
click at [63, 109] on div "Network Activity" at bounding box center [66, 108] width 93 height 14
click at [10, 79] on icon "Settings" at bounding box center [6, 78] width 7 height 7
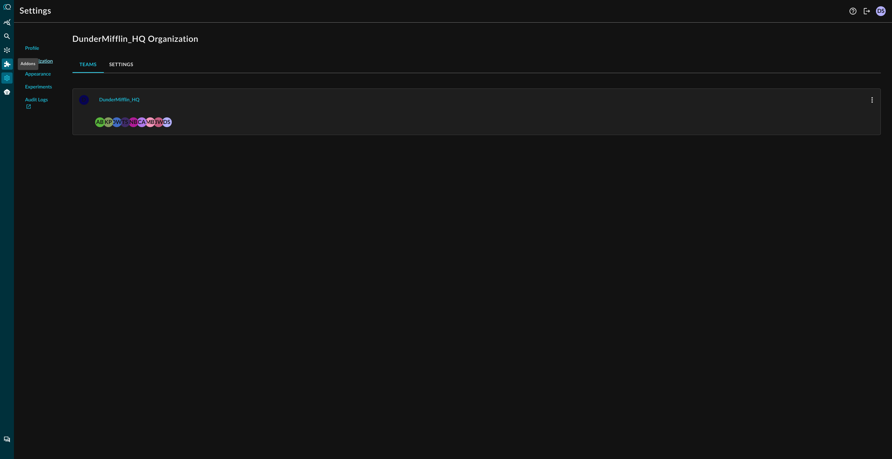
click at [6, 65] on icon "Addons" at bounding box center [7, 64] width 6 height 6
click at [10, 47] on div at bounding box center [446, 229] width 892 height 459
click at [9, 49] on icon "Connectors" at bounding box center [7, 50] width 6 height 6
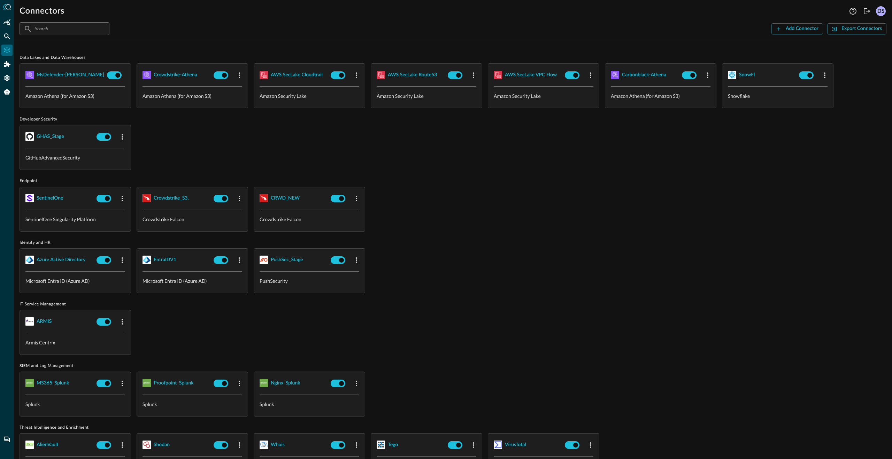
click at [54, 29] on input "text" at bounding box center [64, 28] width 59 height 13
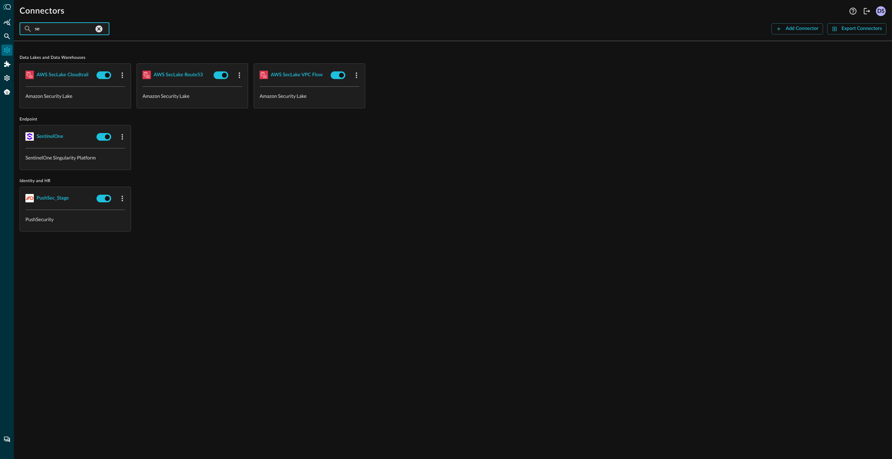
type input "s"
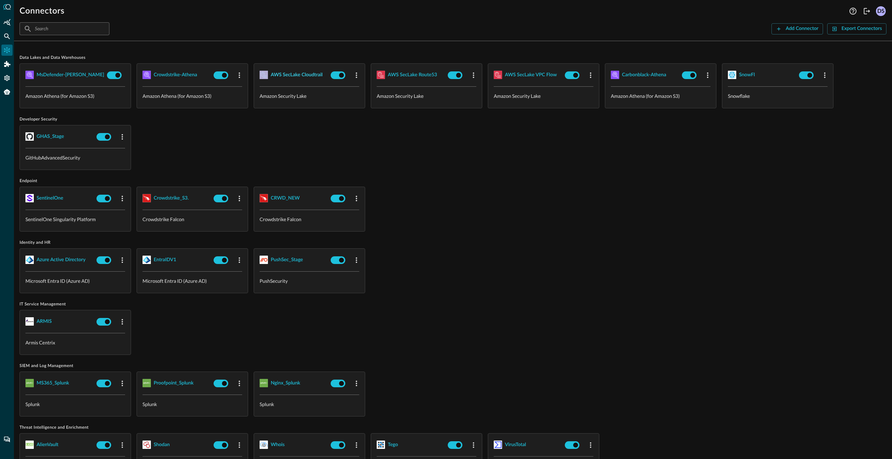
drag, startPoint x: 326, startPoint y: 76, endPoint x: 276, endPoint y: 75, distance: 50.9
click at [276, 75] on span "AWS SecLake Cloudtrail" at bounding box center [294, 74] width 68 height 11
click at [284, 76] on div "AWS SecLake Cloudtrail" at bounding box center [297, 75] width 52 height 9
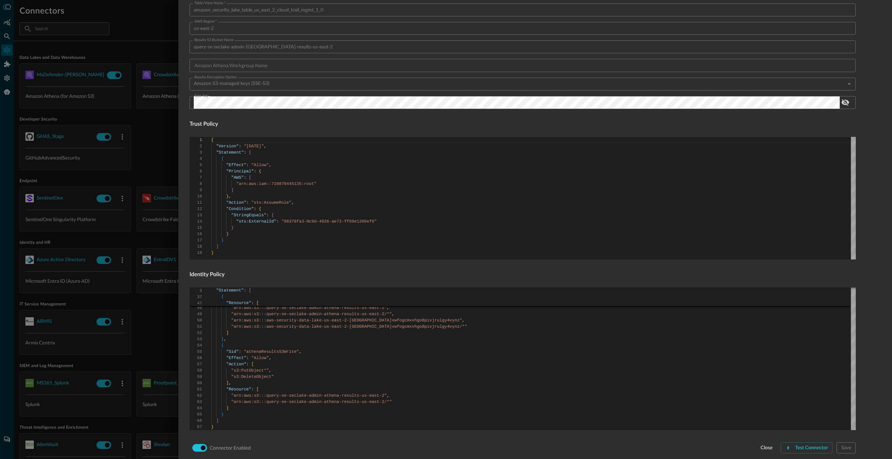
scroll to position [287, 0]
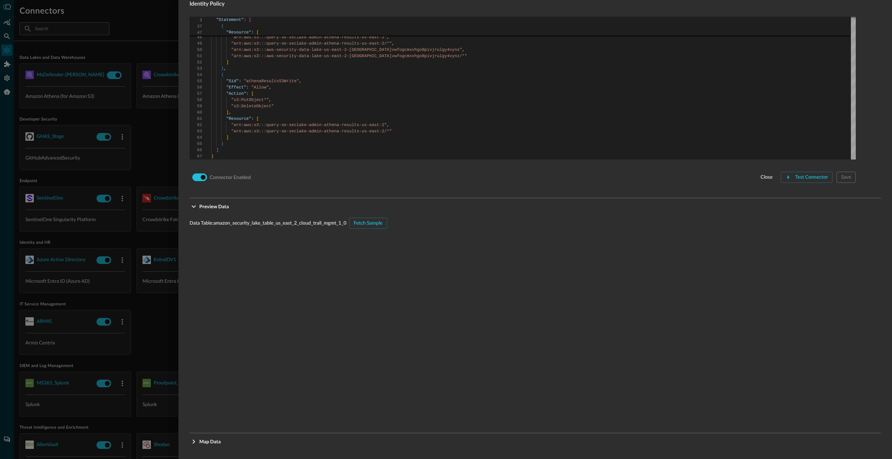
scroll to position [505, 0]
click at [367, 223] on div "Fetch Sample" at bounding box center [368, 221] width 29 height 9
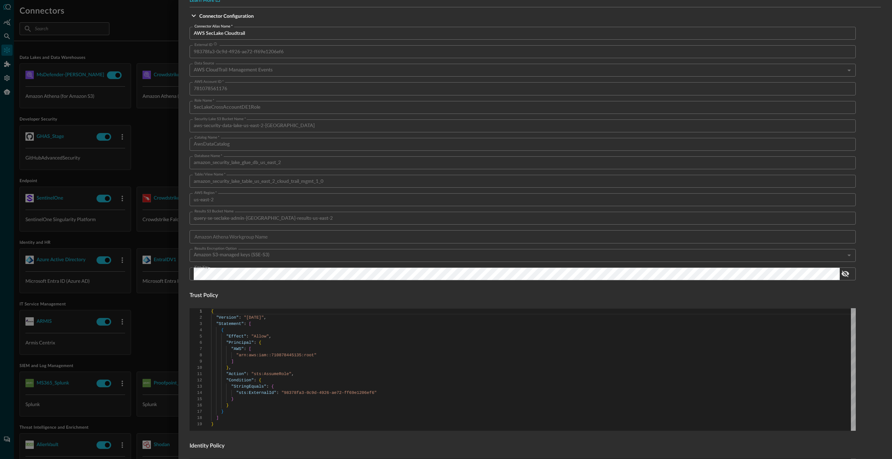
scroll to position [0, 0]
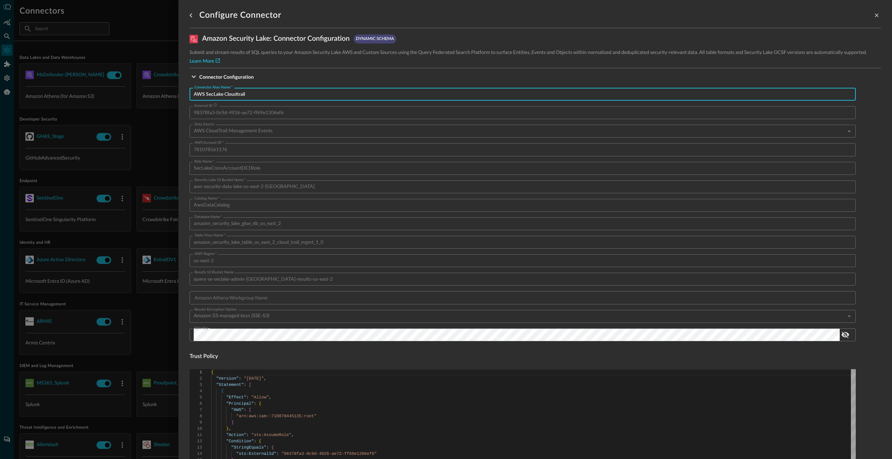
drag, startPoint x: 259, startPoint y: 94, endPoint x: 175, endPoint y: 95, distance: 84.0
click at [175, 95] on div "Configure Connector Amazon Security Lake : Connector Configuration dynamic sche…" at bounding box center [446, 229] width 892 height 459
click at [874, 13] on icon "close-drawer" at bounding box center [876, 15] width 6 height 6
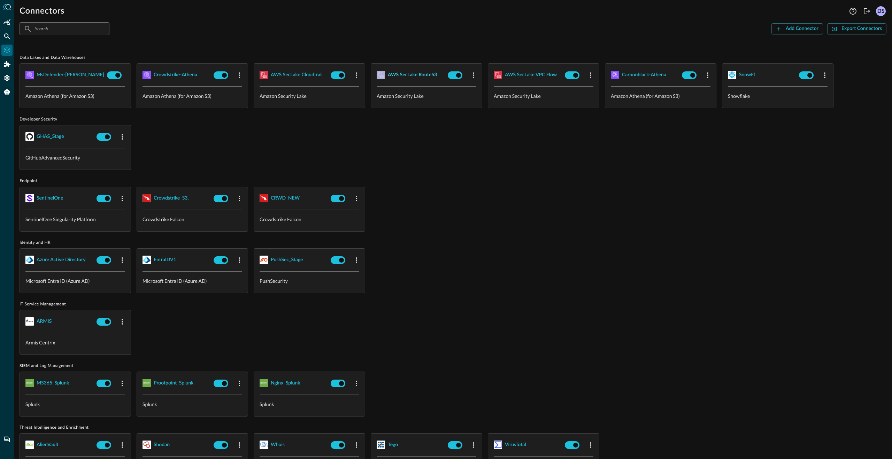
drag, startPoint x: 440, startPoint y: 78, endPoint x: 412, endPoint y: 75, distance: 28.5
click at [412, 75] on span "AWS SecLake Route53" at bounding box center [411, 74] width 68 height 11
click at [412, 75] on div "AWS SecLake Route53" at bounding box center [412, 75] width 49 height 9
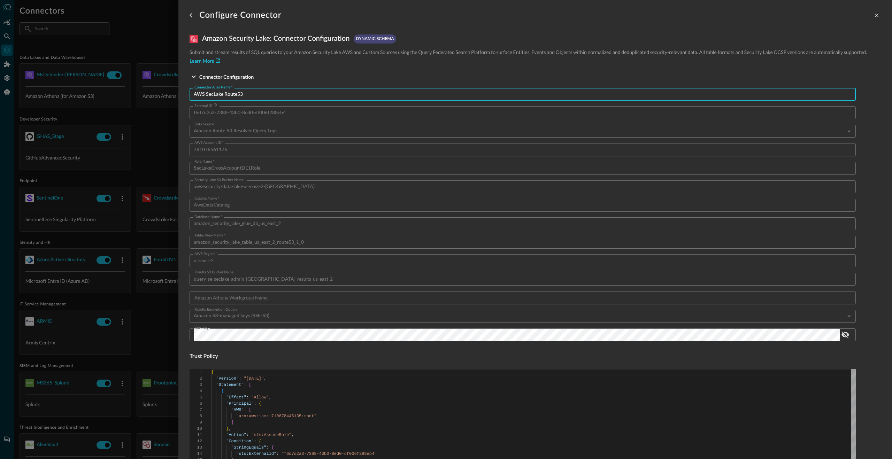
drag, startPoint x: 250, startPoint y: 94, endPoint x: 175, endPoint y: 95, distance: 75.6
click at [175, 95] on div "Configure Connector Amazon Security Lake : Connector Configuration dynamic sche…" at bounding box center [446, 229] width 892 height 459
click at [879, 13] on icon "close-drawer" at bounding box center [876, 15] width 6 height 6
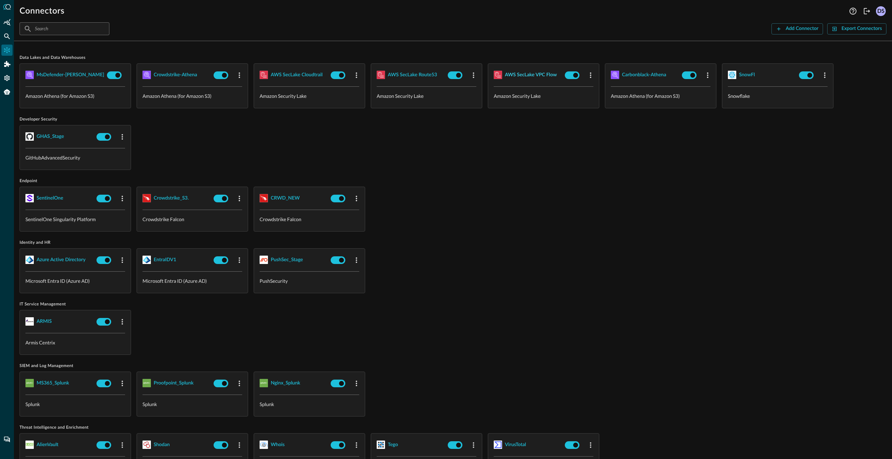
click at [530, 77] on div "AWS SecLake VPC Flow" at bounding box center [531, 75] width 52 height 9
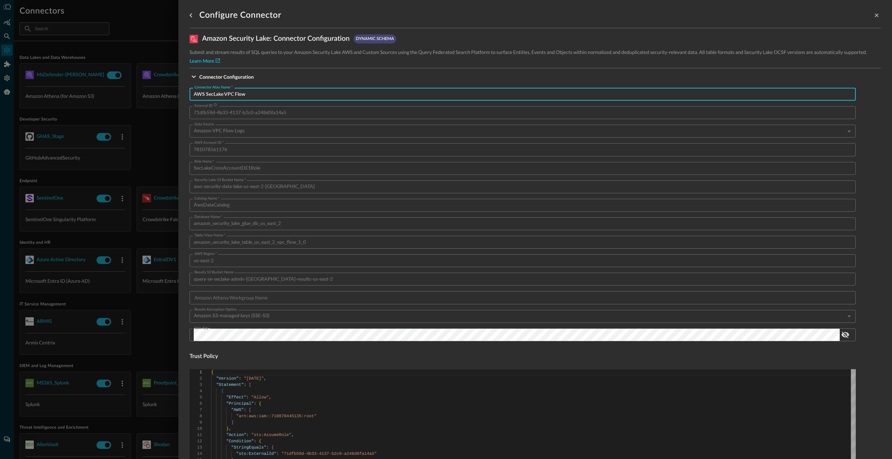
drag, startPoint x: 270, startPoint y: 94, endPoint x: 143, endPoint y: 95, distance: 126.8
click at [143, 95] on div "Configure Connector Amazon Security Lake : Connector Configuration dynamic sche…" at bounding box center [446, 229] width 892 height 459
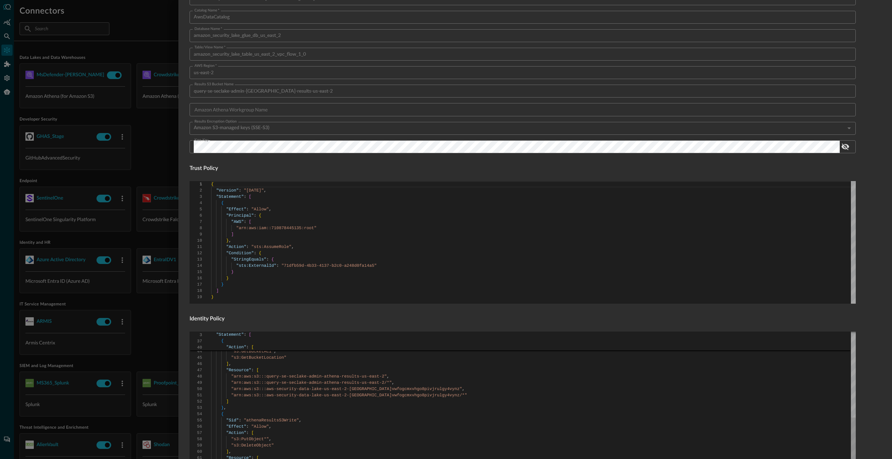
scroll to position [287, 0]
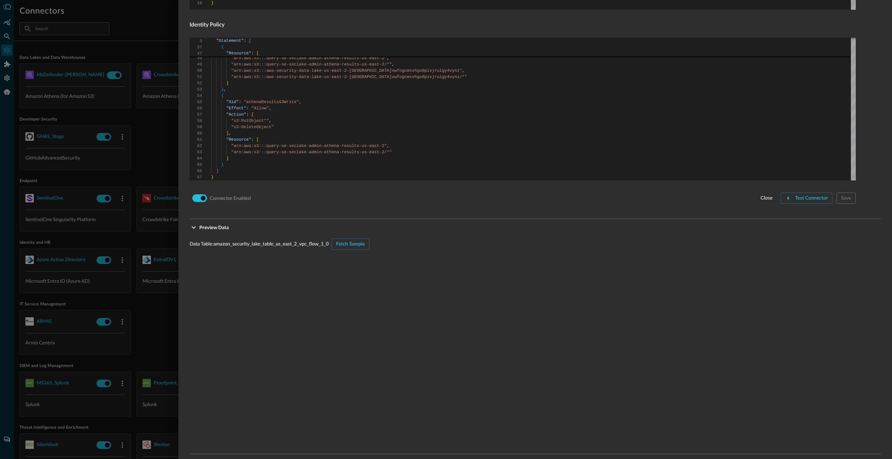
scroll to position [505, 0]
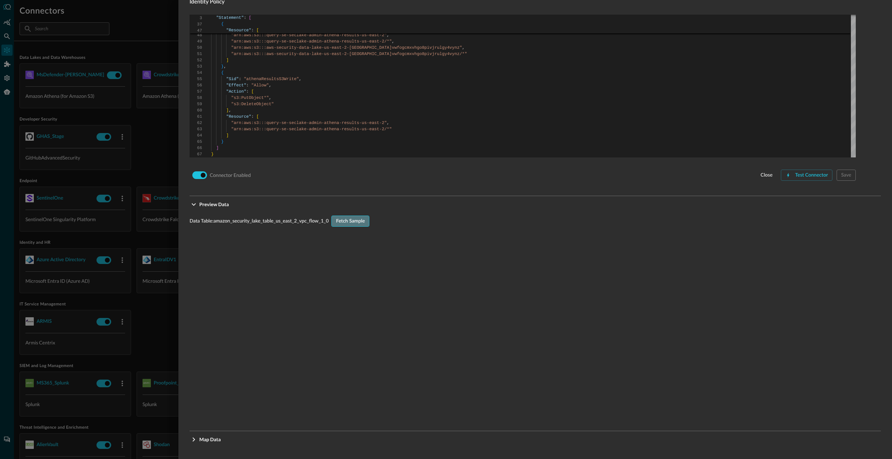
click at [356, 224] on div "Fetch Sample" at bounding box center [350, 221] width 29 height 9
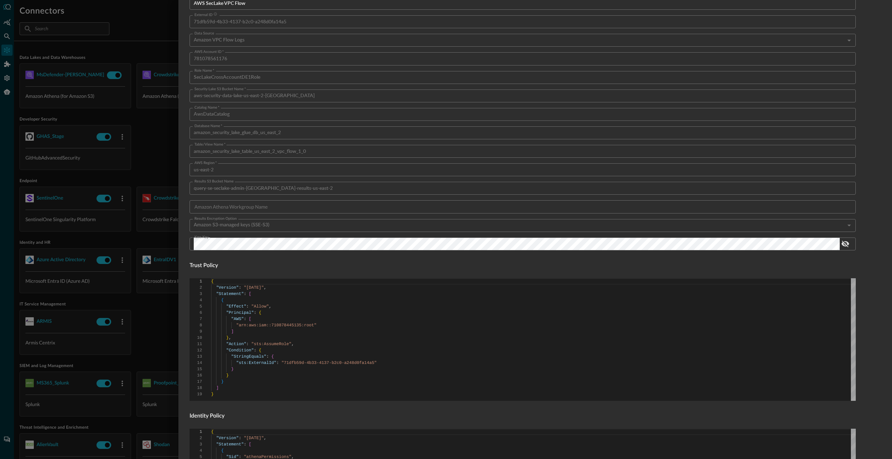
scroll to position [0, 0]
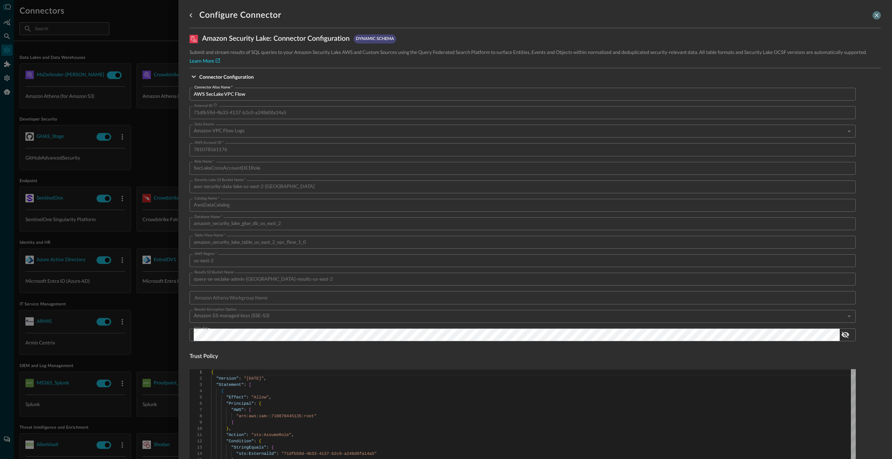
click at [877, 14] on icon "close-drawer" at bounding box center [877, 16] width 4 height 4
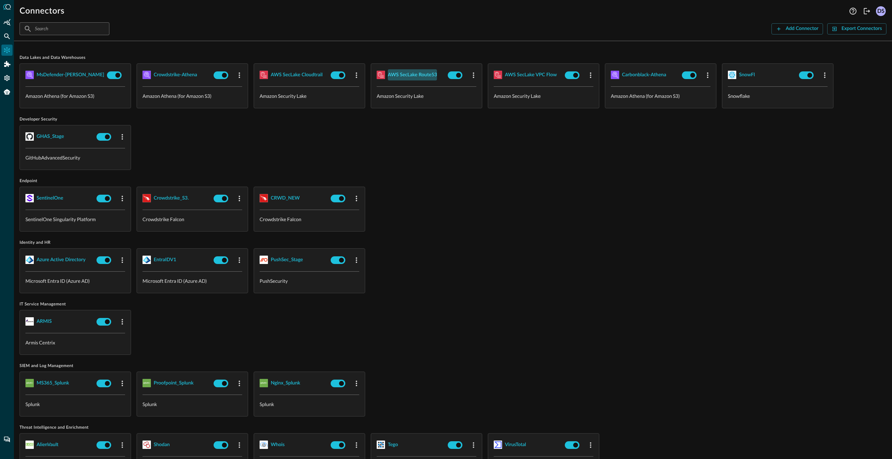
click at [410, 76] on div "AWS SecLake Route53" at bounding box center [412, 75] width 49 height 9
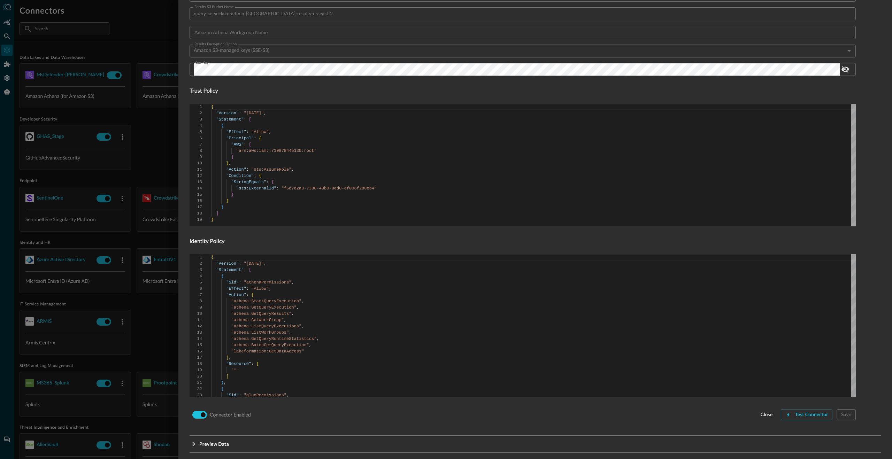
scroll to position [287, 0]
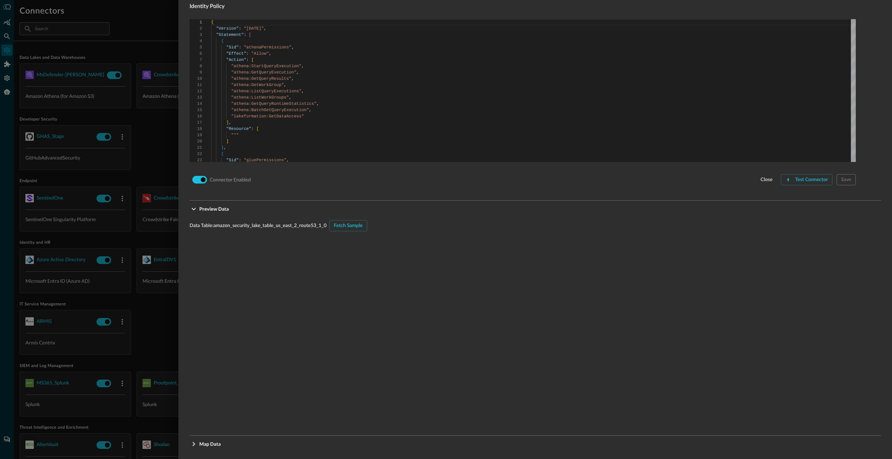
scroll to position [505, 0]
click at [353, 222] on div "Fetch Sample" at bounding box center [348, 221] width 29 height 9
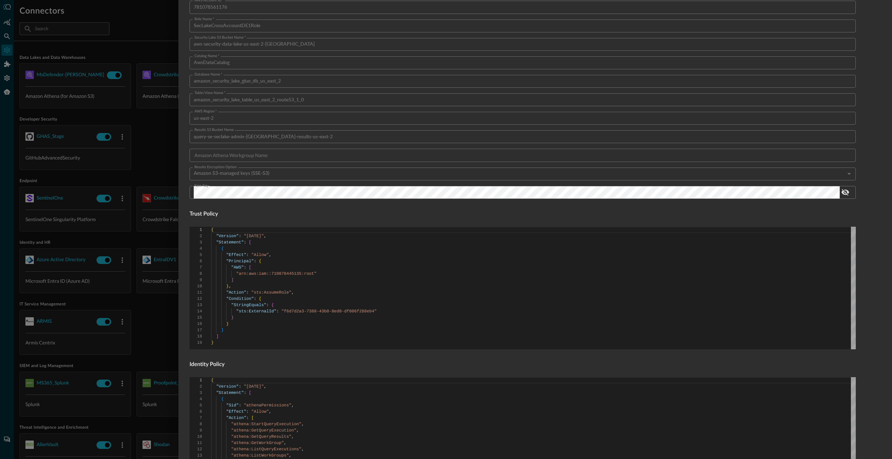
scroll to position [0, 0]
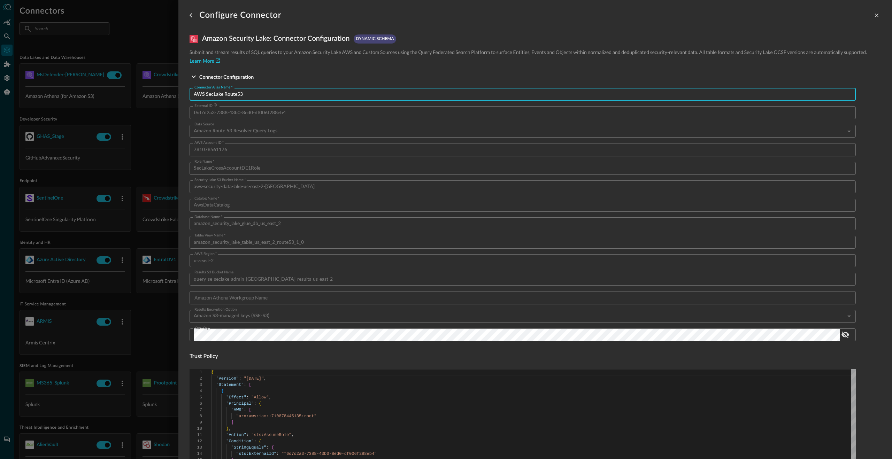
drag, startPoint x: 264, startPoint y: 94, endPoint x: 163, endPoint y: 93, distance: 101.7
click at [163, 93] on div "Configure Connector Amazon Security Lake : Connector Configuration dynamic sche…" at bounding box center [446, 229] width 892 height 459
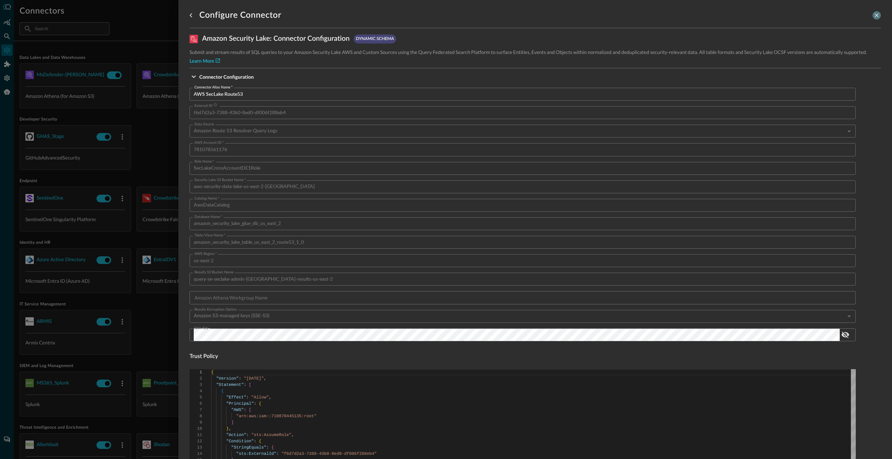
click at [877, 16] on icon "close-drawer" at bounding box center [877, 16] width 4 height 4
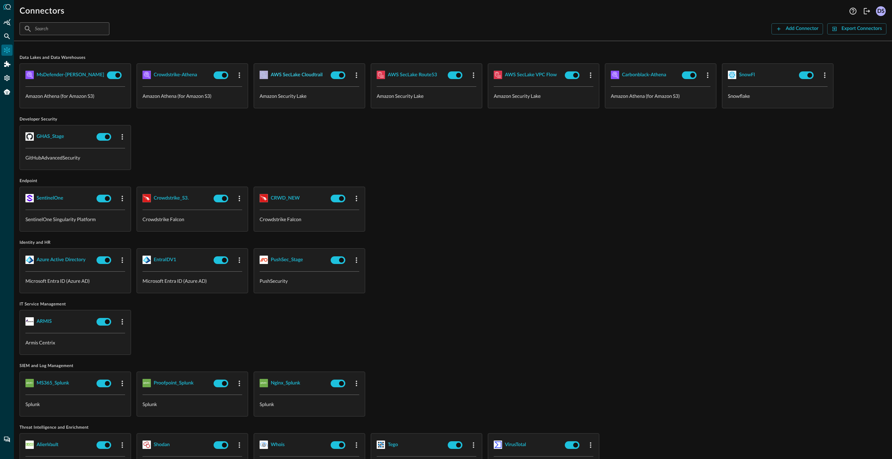
drag, startPoint x: 326, startPoint y: 77, endPoint x: 274, endPoint y: 70, distance: 53.4
click at [274, 70] on span "AWS SecLake Cloudtrail" at bounding box center [294, 74] width 68 height 11
click at [293, 79] on div "AWS SecLake Cloudtrail" at bounding box center [297, 75] width 52 height 9
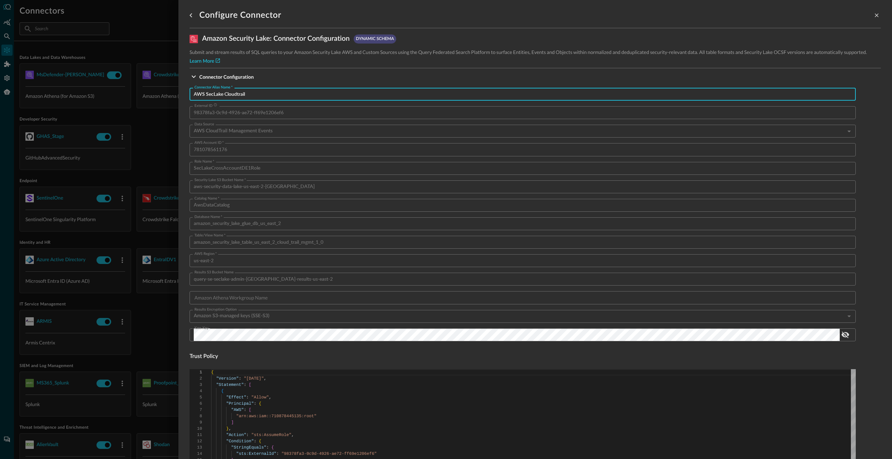
drag, startPoint x: 277, startPoint y: 93, endPoint x: 155, endPoint y: 94, distance: 121.9
click at [155, 94] on div "Configure Connector Amazon Security Lake : Connector Configuration dynamic sche…" at bounding box center [446, 229] width 892 height 459
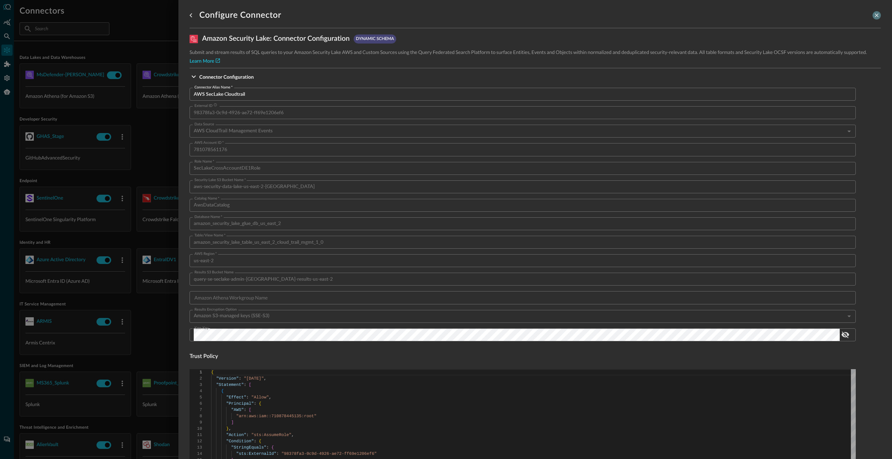
click at [876, 17] on icon "close-drawer" at bounding box center [876, 15] width 6 height 6
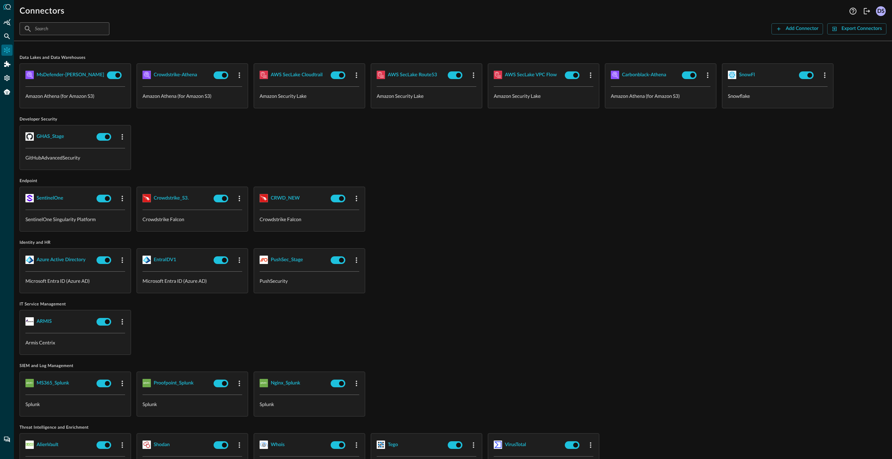
click at [552, 174] on div "Data Lakes and Data Warehouses MsDefender-Athena Amazon Athena (for Amazon S3) …" at bounding box center [453, 271] width 867 height 448
drag, startPoint x: 444, startPoint y: 76, endPoint x: 390, endPoint y: 75, distance: 53.3
click at [380, 75] on span "AWS SecLake Route53" at bounding box center [411, 74] width 68 height 11
click at [396, 75] on div "AWS SecLake Route53" at bounding box center [412, 75] width 49 height 9
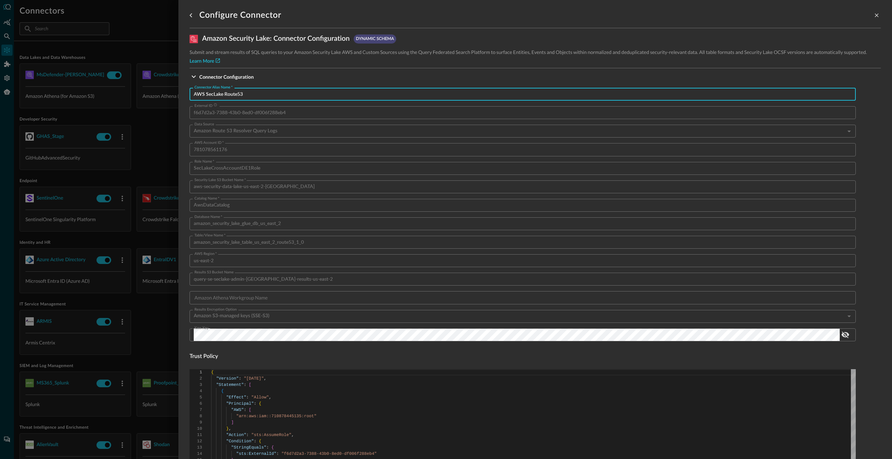
drag, startPoint x: 255, startPoint y: 92, endPoint x: 123, endPoint y: 90, distance: 131.7
click at [123, 90] on div "Configure Connector Amazon Security Lake : Connector Configuration dynamic sche…" at bounding box center [446, 229] width 892 height 459
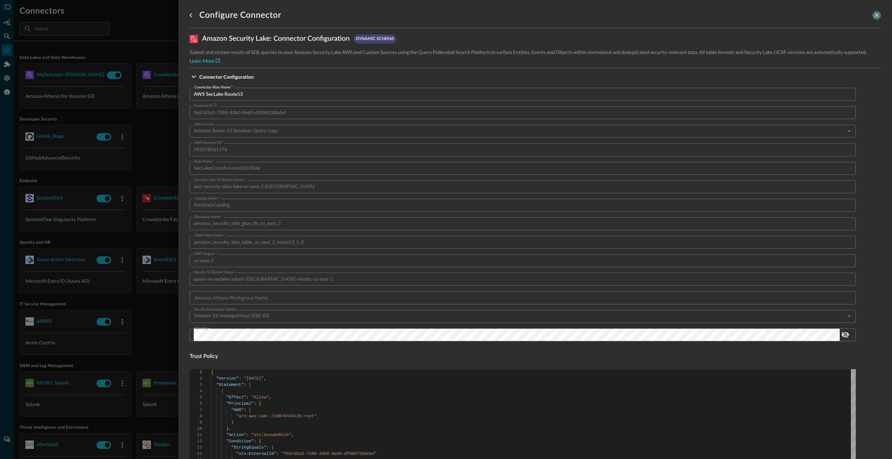
click at [875, 17] on icon "close-drawer" at bounding box center [876, 15] width 6 height 6
